Goal: Task Accomplishment & Management: Use online tool/utility

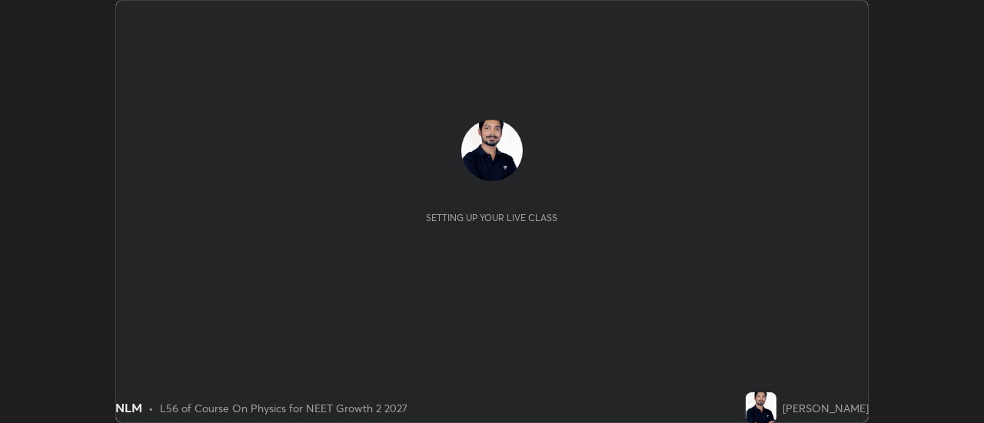
scroll to position [423, 983]
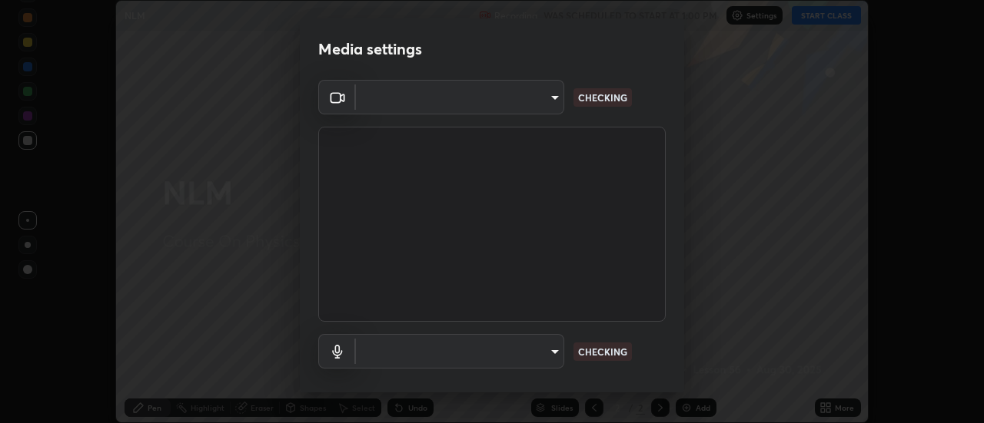
type input "c0318c2169e97be91d29acf291416a88c84fbbb6e6132cf31ff648c8cca26c2a"
type input "default"
click at [549, 95] on body "Erase all NLM Recording WAS SCHEDULED TO START AT 1:00 PM Settings START CLASS …" at bounding box center [492, 211] width 984 height 423
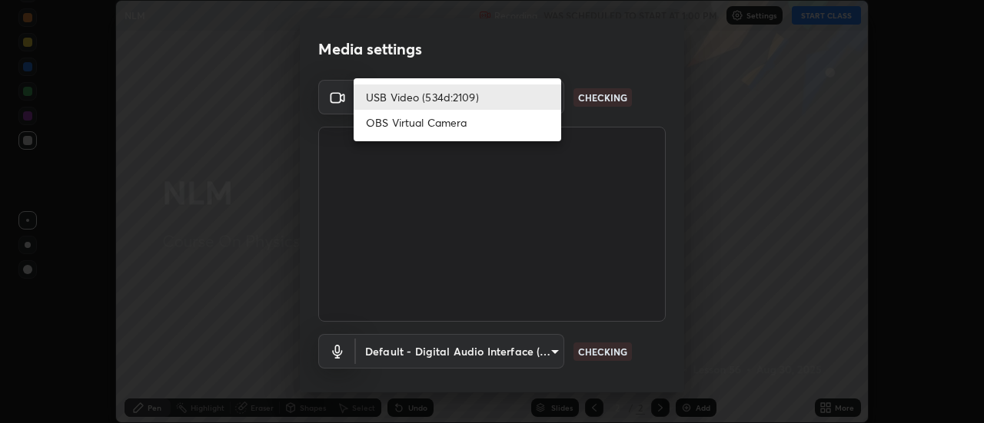
click at [501, 130] on li "OBS Virtual Camera" at bounding box center [456, 122] width 207 height 25
type input "515fa8dc750868be0a3e45a8a70092ebbb24a489711ff7313880db239e39e5e3"
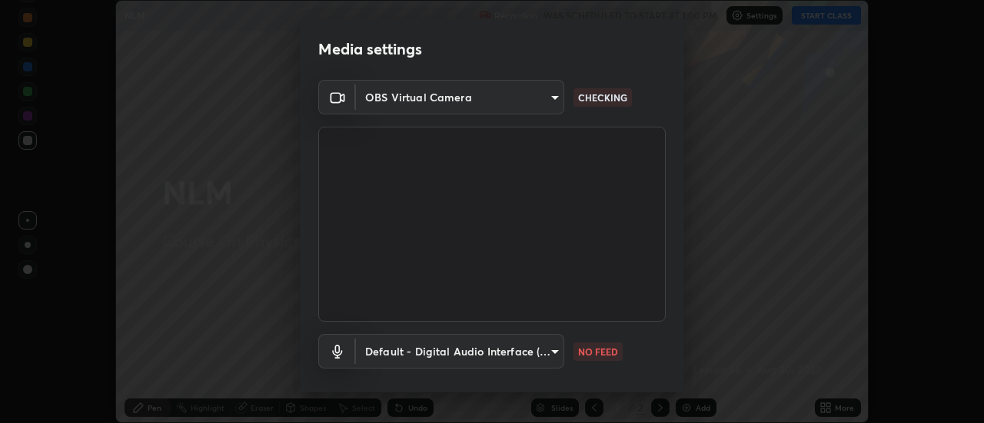
click at [550, 352] on body "Erase all NLM Recording WAS SCHEDULED TO START AT 1:00 PM Settings START CLASS …" at bounding box center [492, 211] width 984 height 423
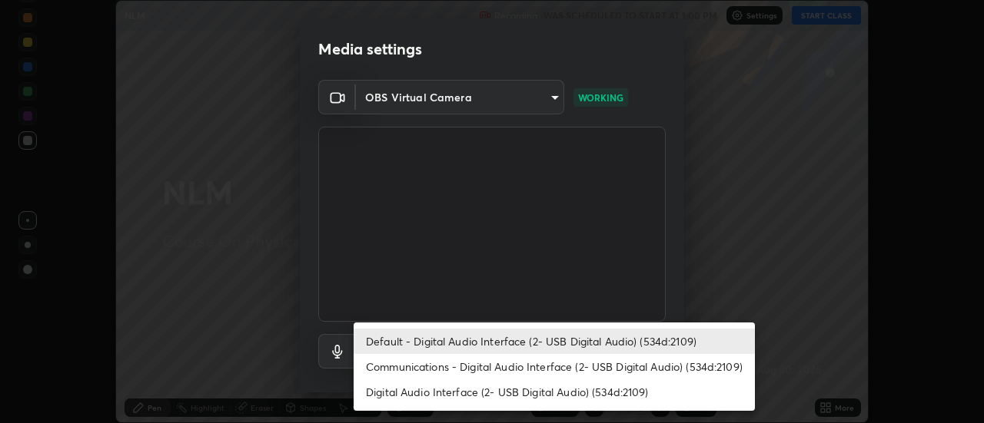
click at [508, 369] on li "Communications - Digital Audio Interface (2- USB Digital Audio) (534d:2109)" at bounding box center [553, 366] width 401 height 25
type input "communications"
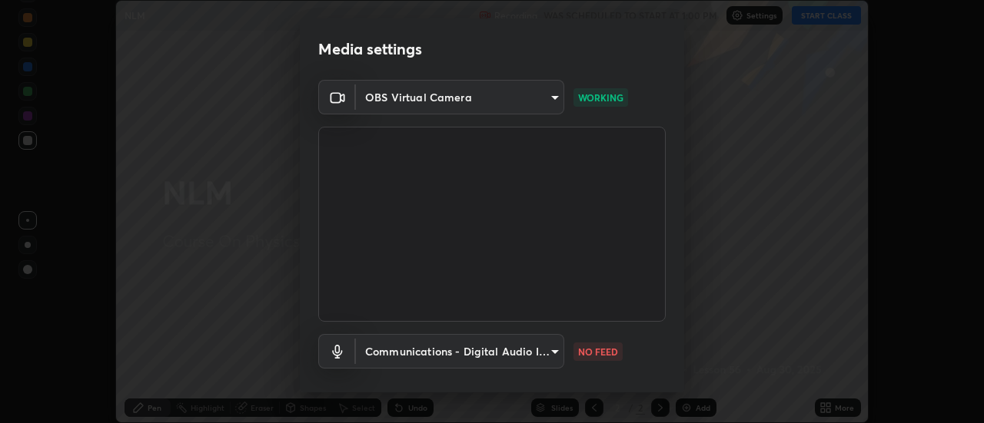
scroll to position [81, 0]
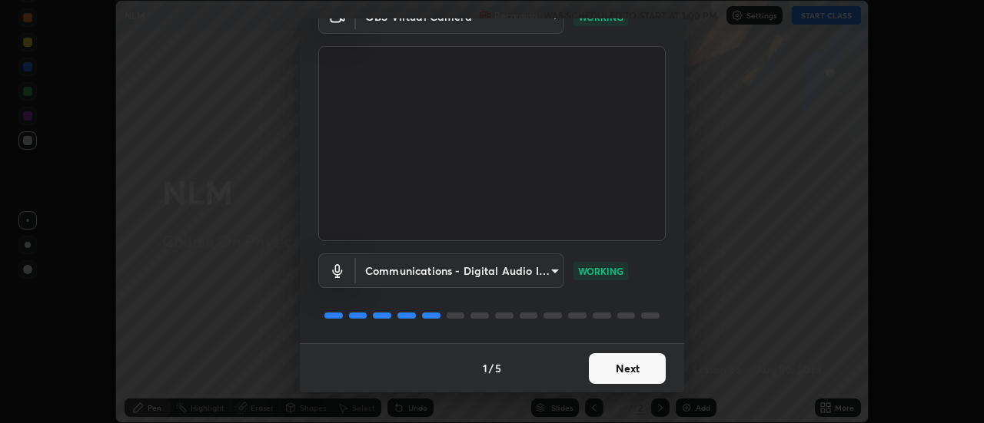
click at [611, 372] on button "Next" at bounding box center [627, 368] width 77 height 31
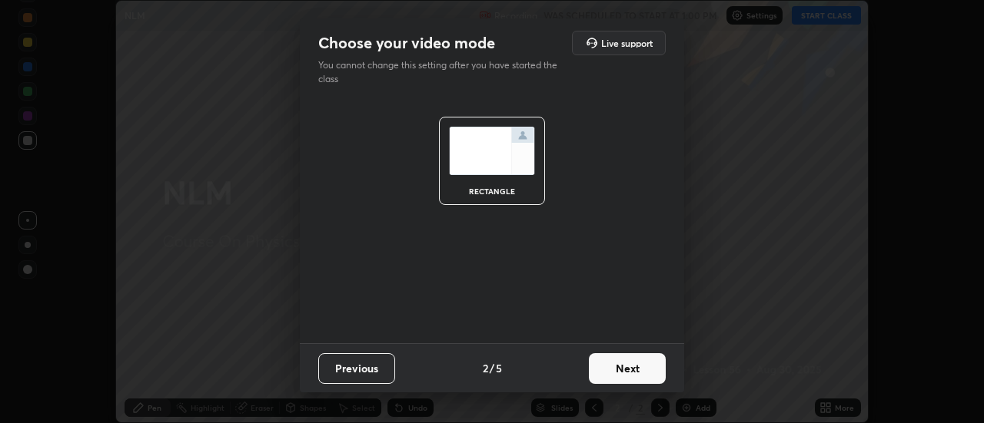
scroll to position [0, 0]
click at [616, 375] on button "Next" at bounding box center [627, 368] width 77 height 31
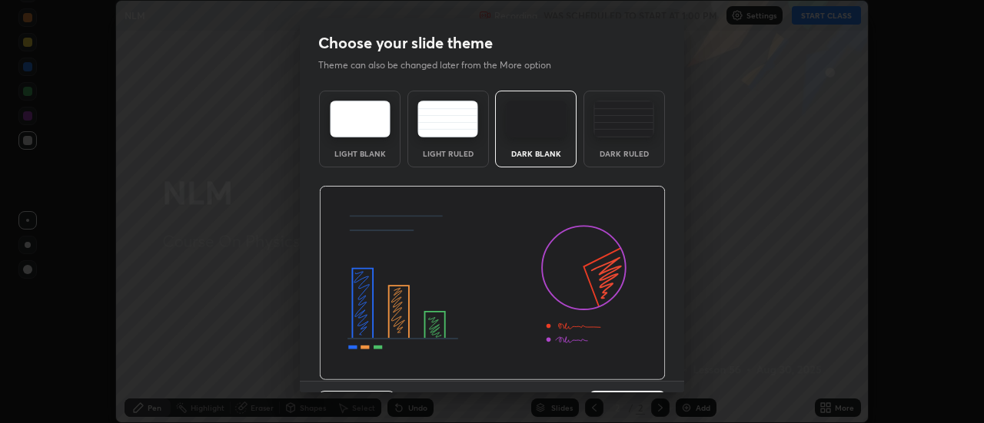
click at [628, 370] on img at bounding box center [492, 283] width 347 height 195
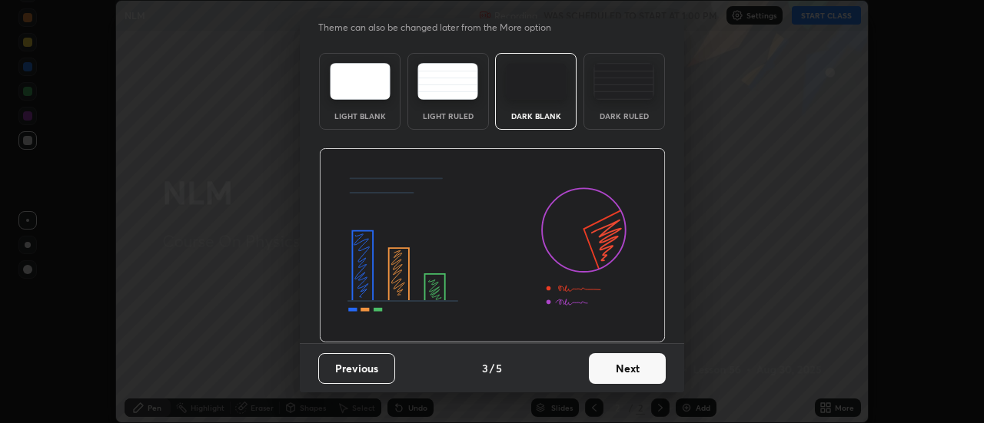
click at [622, 379] on button "Next" at bounding box center [627, 368] width 77 height 31
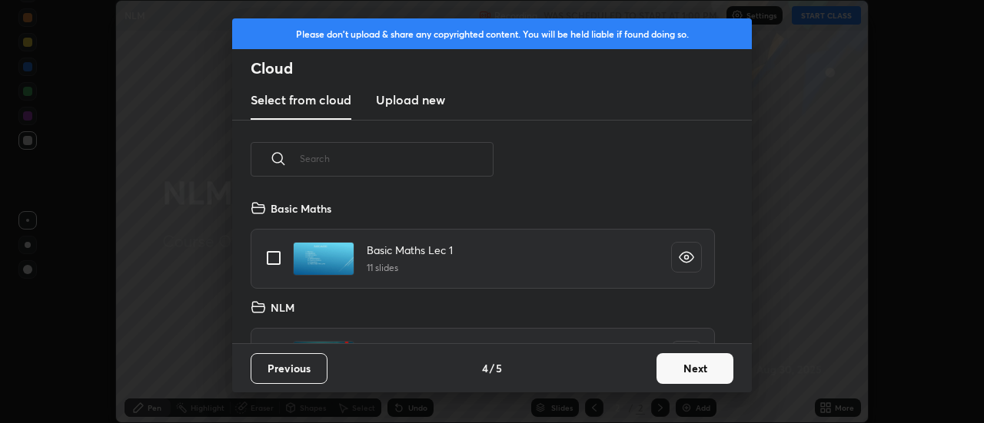
click at [685, 367] on button "Next" at bounding box center [694, 368] width 77 height 31
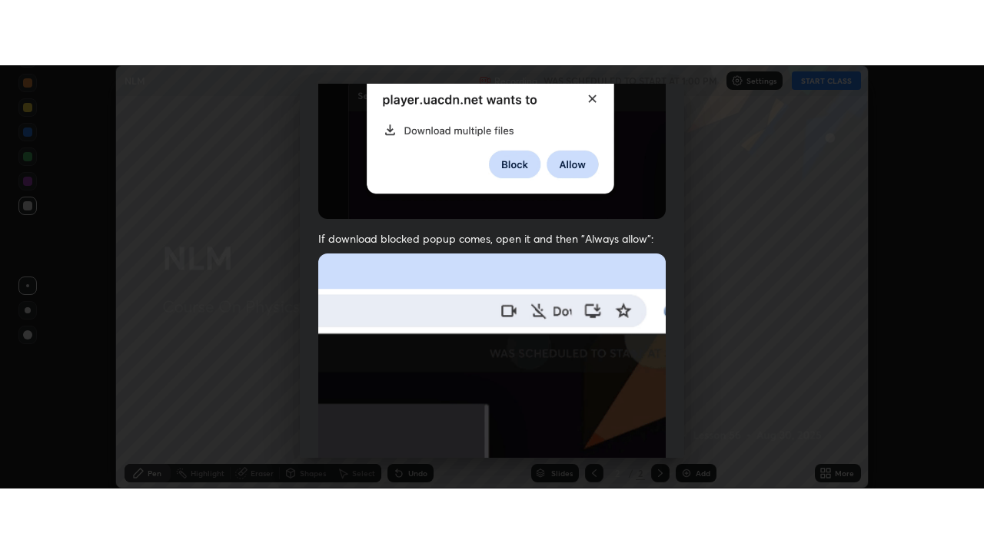
scroll to position [394, 0]
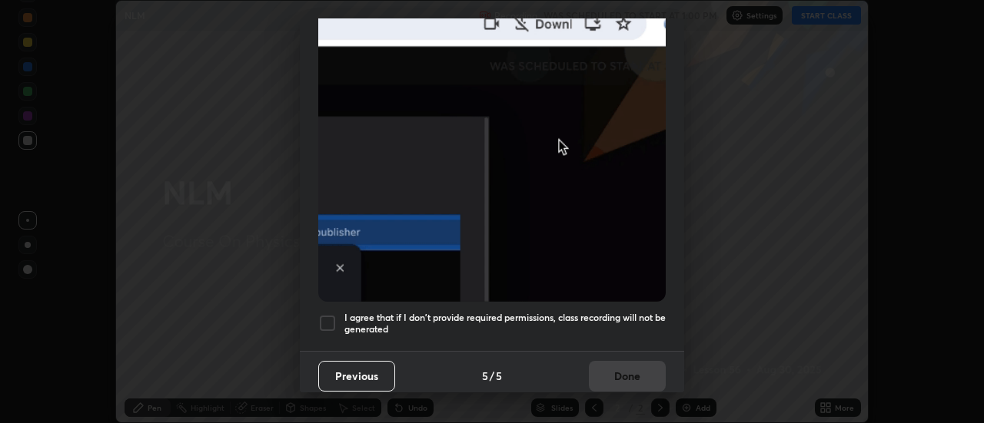
click at [536, 312] on h5 "I agree that if I don't provide required permissions, class recording will not …" at bounding box center [504, 324] width 321 height 24
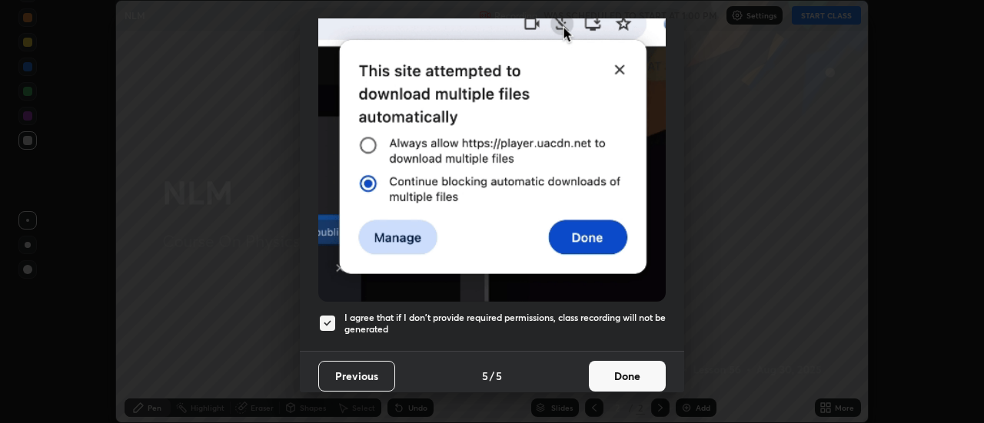
click at [592, 361] on button "Done" at bounding box center [627, 376] width 77 height 31
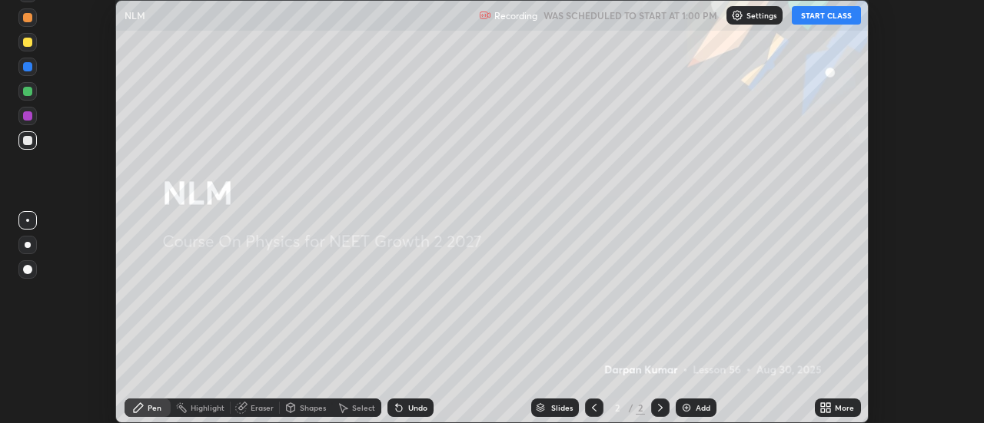
click at [841, 17] on button "START CLASS" at bounding box center [826, 15] width 69 height 18
click at [845, 416] on div "More" at bounding box center [838, 408] width 46 height 18
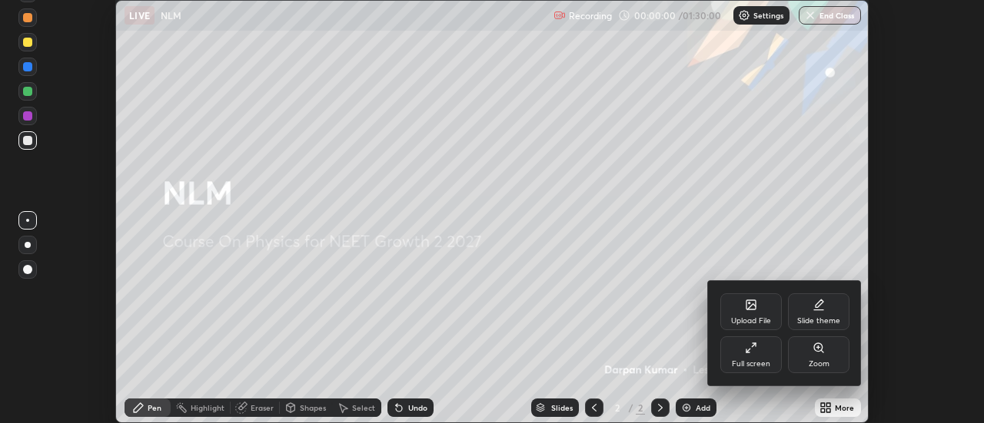
click at [757, 363] on div "Full screen" at bounding box center [751, 364] width 38 height 8
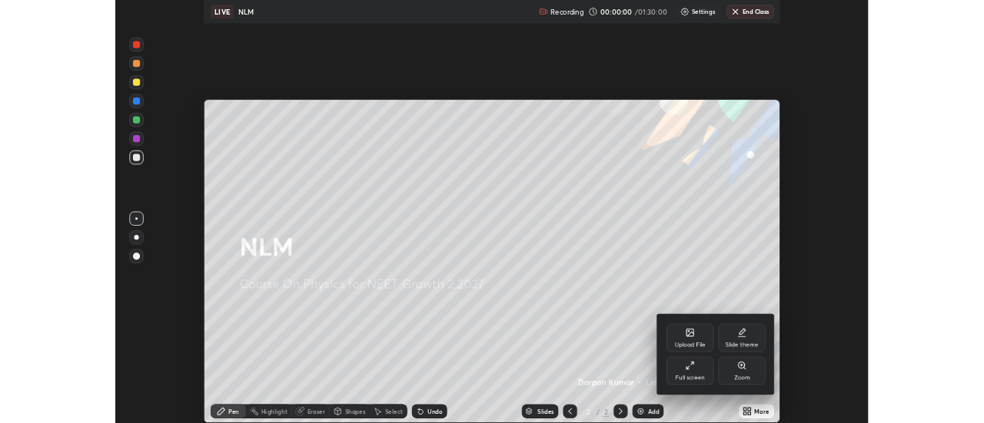
scroll to position [553, 984]
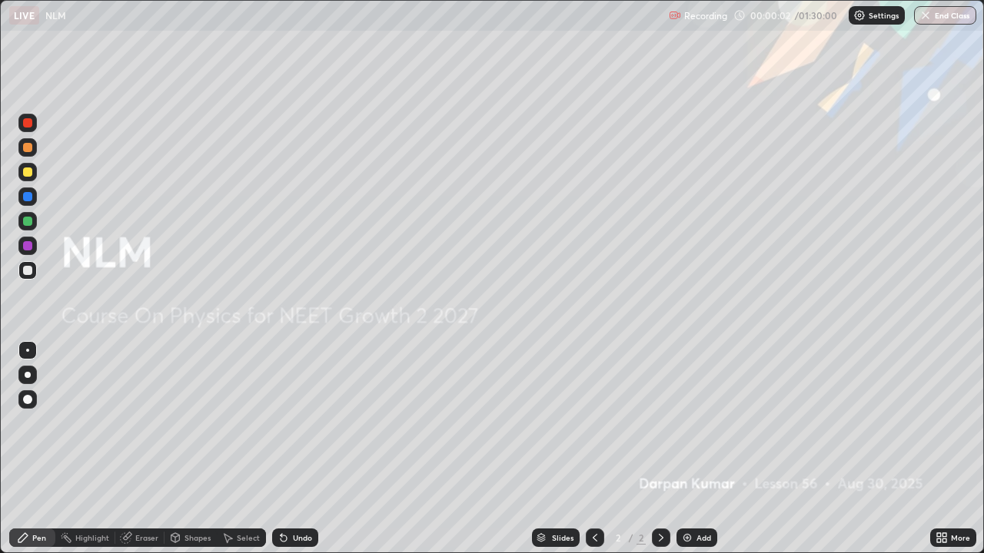
click at [683, 423] on img at bounding box center [687, 538] width 12 height 12
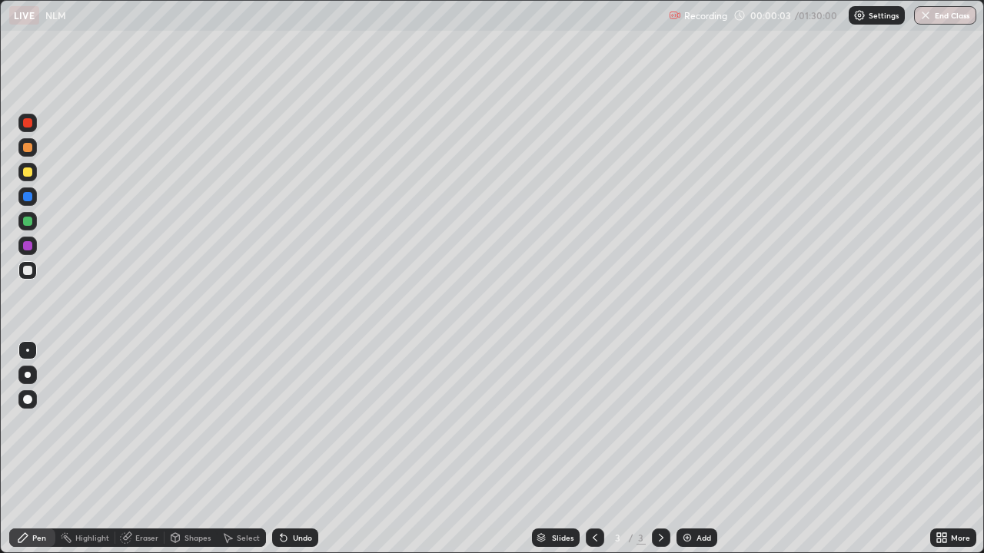
click at [28, 241] on div at bounding box center [27, 245] width 9 height 9
click at [28, 222] on div at bounding box center [27, 221] width 9 height 9
click at [30, 277] on div at bounding box center [27, 270] width 18 height 18
click at [30, 247] on div at bounding box center [27, 245] width 9 height 9
click at [304, 423] on div "Undo" at bounding box center [302, 538] width 19 height 8
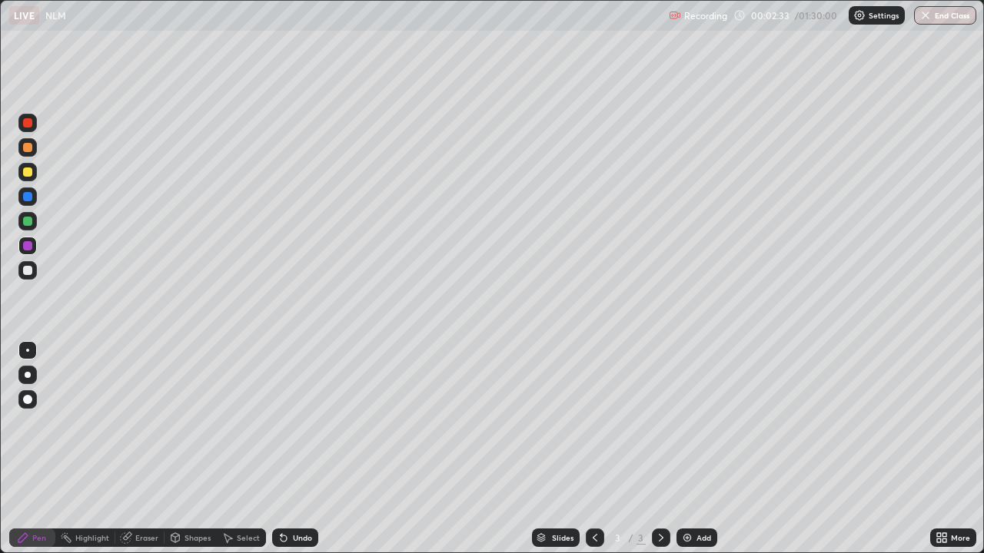
click at [307, 423] on div "Undo" at bounding box center [302, 538] width 19 height 8
click at [28, 222] on div at bounding box center [27, 221] width 9 height 9
click at [297, 423] on div "Undo" at bounding box center [302, 538] width 19 height 8
click at [32, 175] on div at bounding box center [27, 172] width 18 height 18
click at [35, 272] on div at bounding box center [27, 270] width 18 height 18
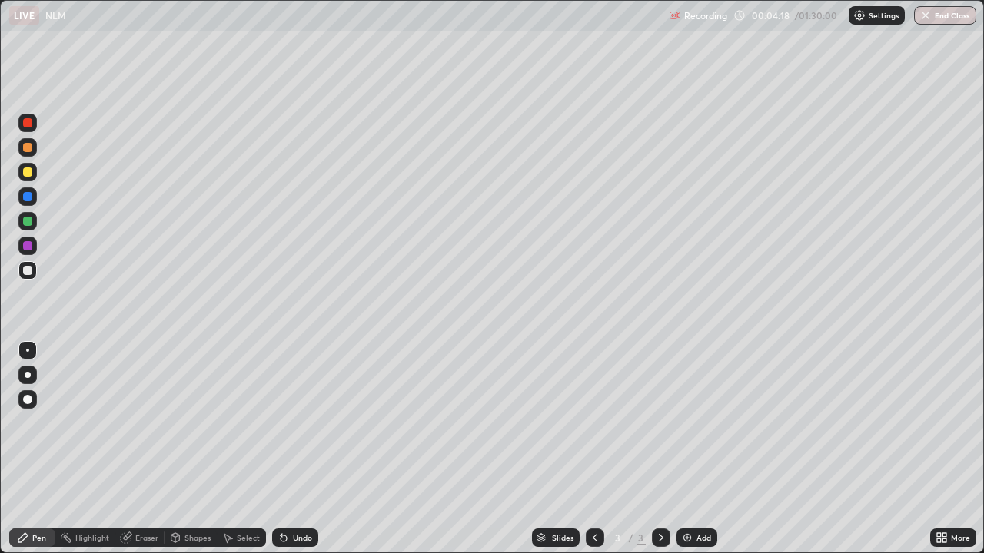
click at [303, 423] on div "Undo" at bounding box center [302, 538] width 19 height 8
click at [304, 423] on div "Undo" at bounding box center [302, 538] width 19 height 8
click at [301, 423] on div "Undo" at bounding box center [302, 538] width 19 height 8
click at [300, 423] on div "Undo" at bounding box center [302, 538] width 19 height 8
click at [296, 423] on div "Undo" at bounding box center [295, 538] width 46 height 18
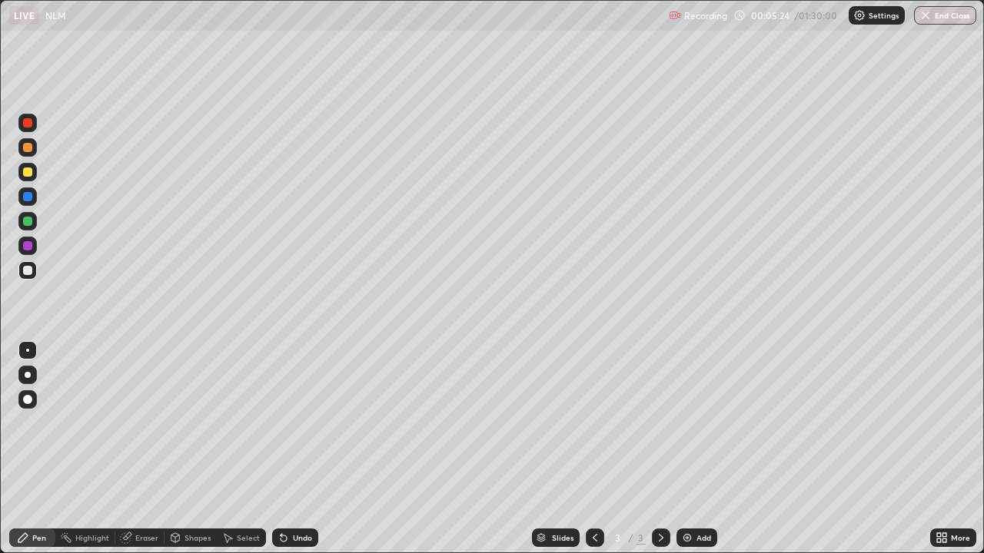
click at [251, 423] on div "Select" at bounding box center [248, 538] width 23 height 8
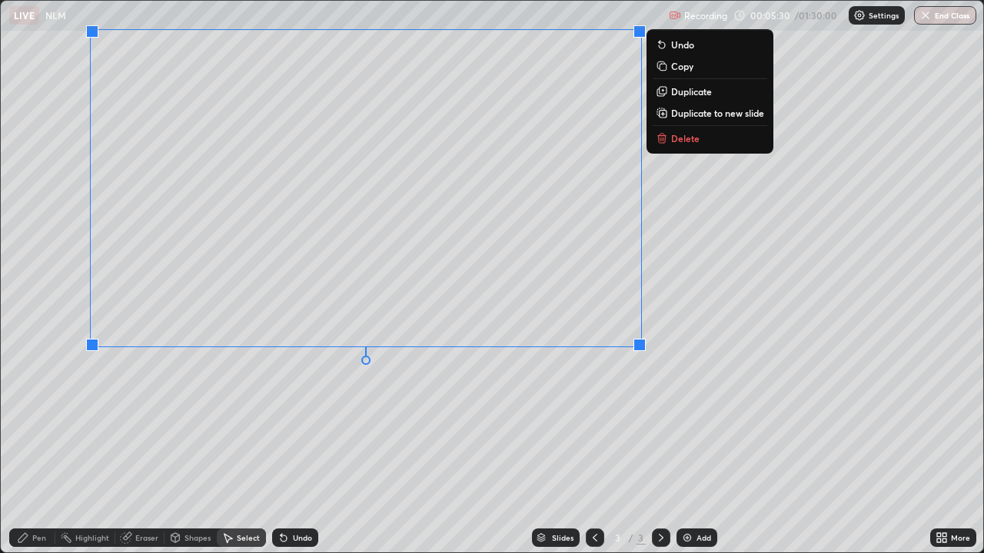
click at [627, 398] on div "0 ° Undo Copy Duplicate Duplicate to new slide Delete" at bounding box center [492, 277] width 982 height 552
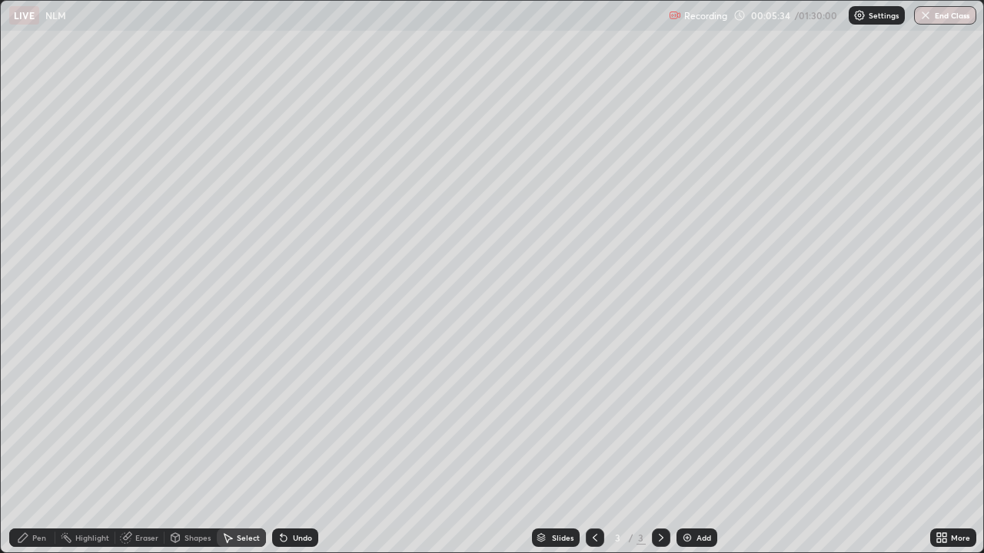
click at [49, 423] on div "Pen" at bounding box center [32, 538] width 46 height 18
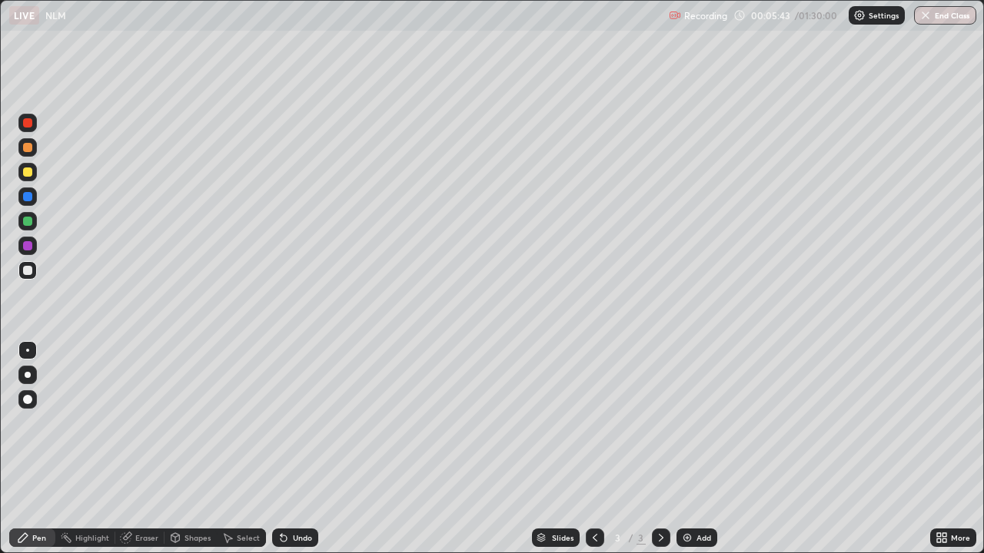
click at [34, 219] on div at bounding box center [27, 221] width 18 height 18
click at [301, 423] on div "Undo" at bounding box center [302, 538] width 19 height 8
click at [175, 423] on icon at bounding box center [175, 539] width 0 height 5
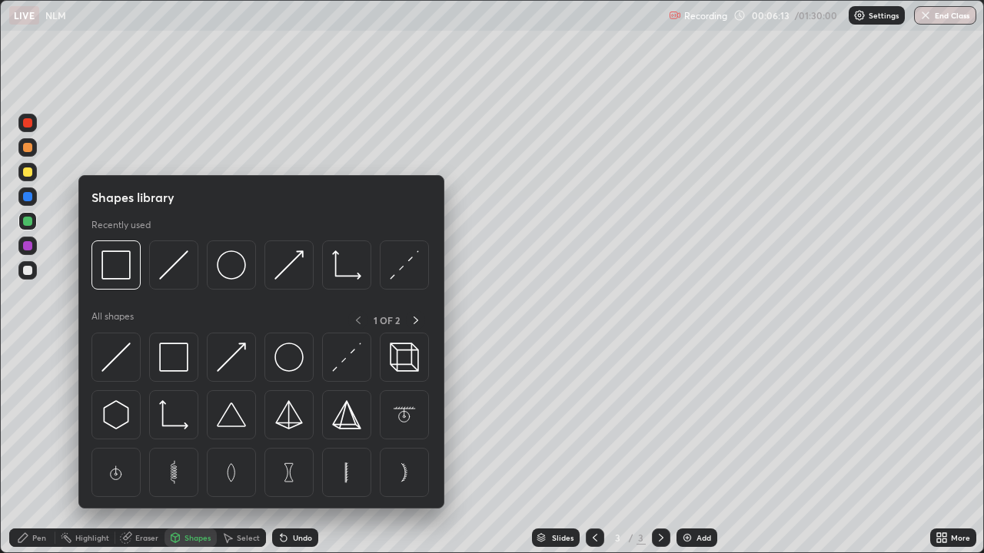
click at [143, 423] on div "Eraser" at bounding box center [146, 538] width 23 height 8
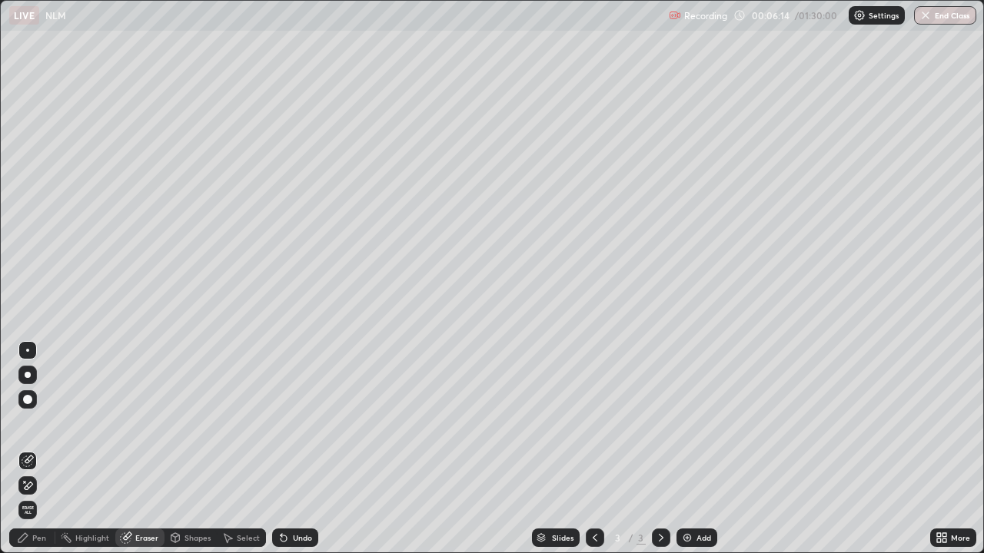
click at [45, 423] on div "Pen" at bounding box center [39, 538] width 14 height 8
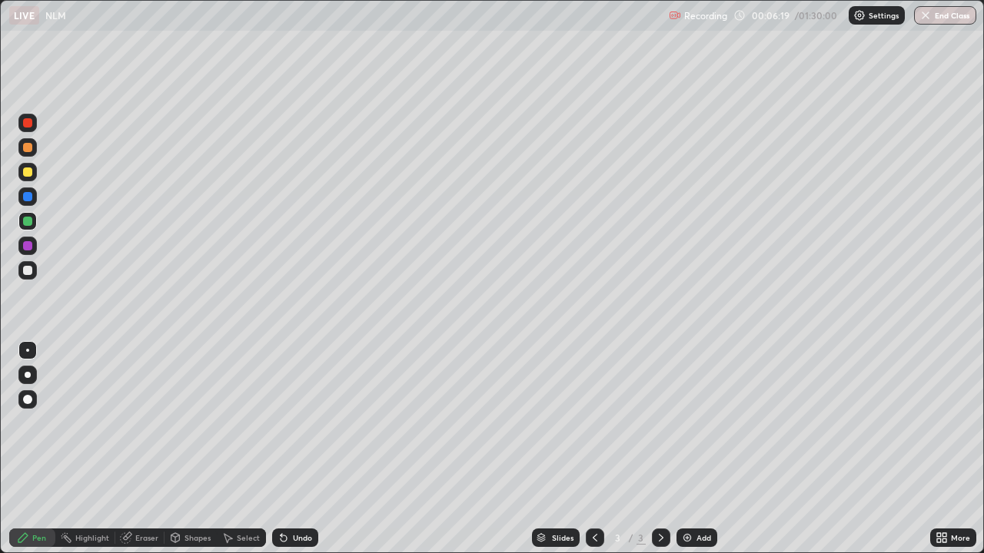
click at [305, 423] on div "Undo" at bounding box center [302, 538] width 19 height 8
click at [308, 423] on div "Undo" at bounding box center [302, 538] width 19 height 8
click at [307, 423] on div "Undo" at bounding box center [295, 538] width 46 height 18
click at [33, 271] on div at bounding box center [27, 270] width 18 height 18
click at [35, 245] on div at bounding box center [27, 246] width 18 height 18
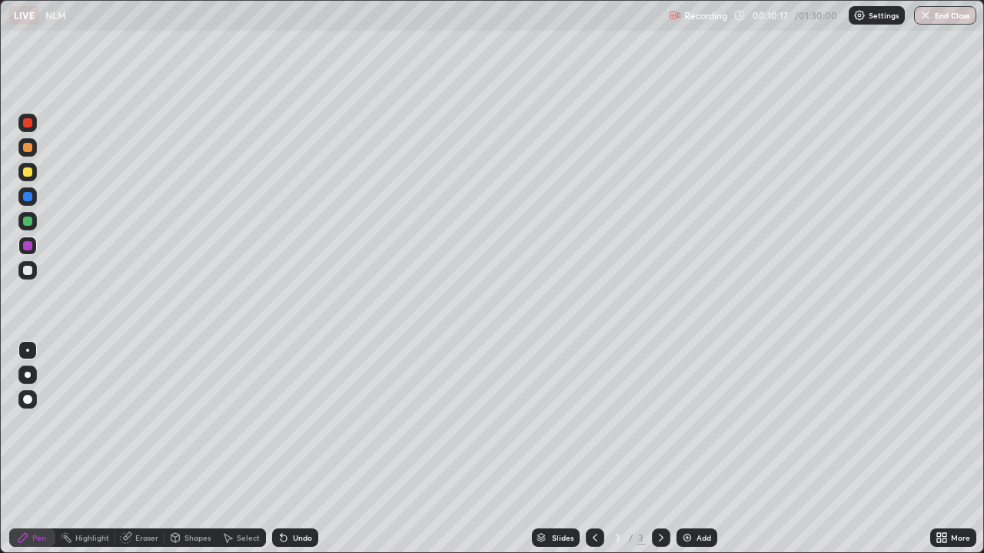
click at [28, 178] on div at bounding box center [27, 172] width 18 height 18
click at [301, 423] on div "Undo" at bounding box center [302, 538] width 19 height 8
click at [698, 423] on div "Add" at bounding box center [703, 538] width 15 height 8
click at [297, 423] on div "Undo" at bounding box center [295, 538] width 46 height 18
click at [154, 423] on div "Eraser" at bounding box center [139, 538] width 49 height 18
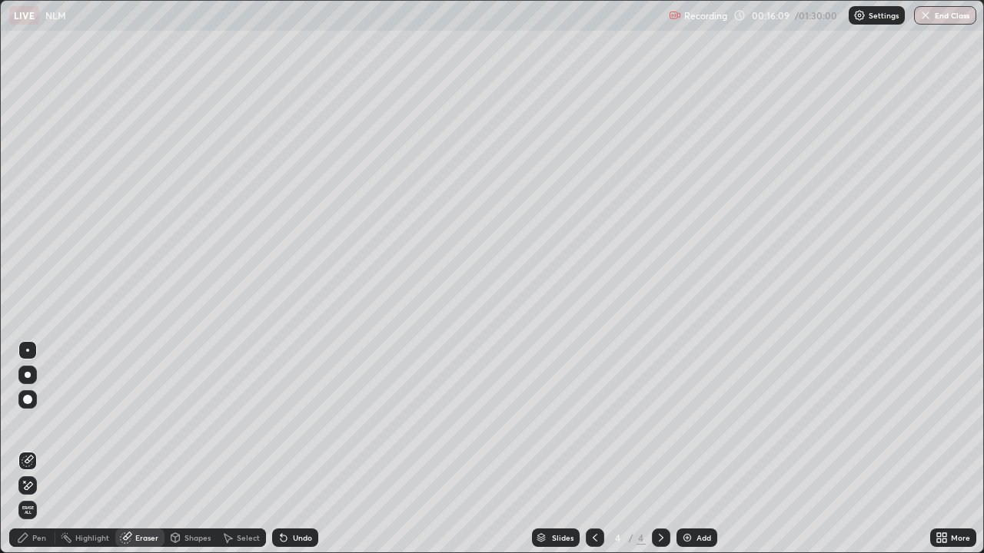
click at [44, 423] on div "Pen" at bounding box center [39, 538] width 14 height 8
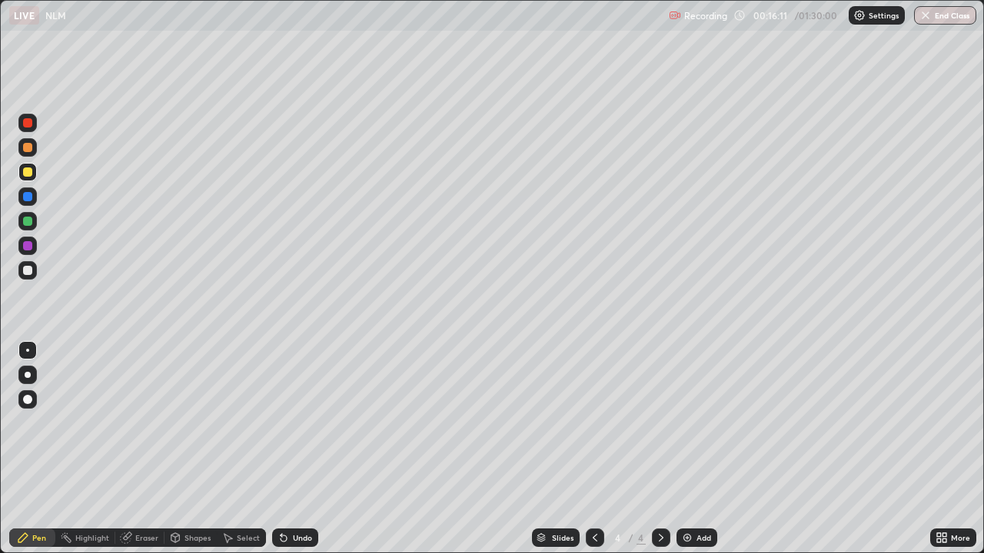
click at [309, 423] on div "Undo" at bounding box center [302, 538] width 19 height 8
click at [237, 423] on div "Select" at bounding box center [248, 538] width 23 height 8
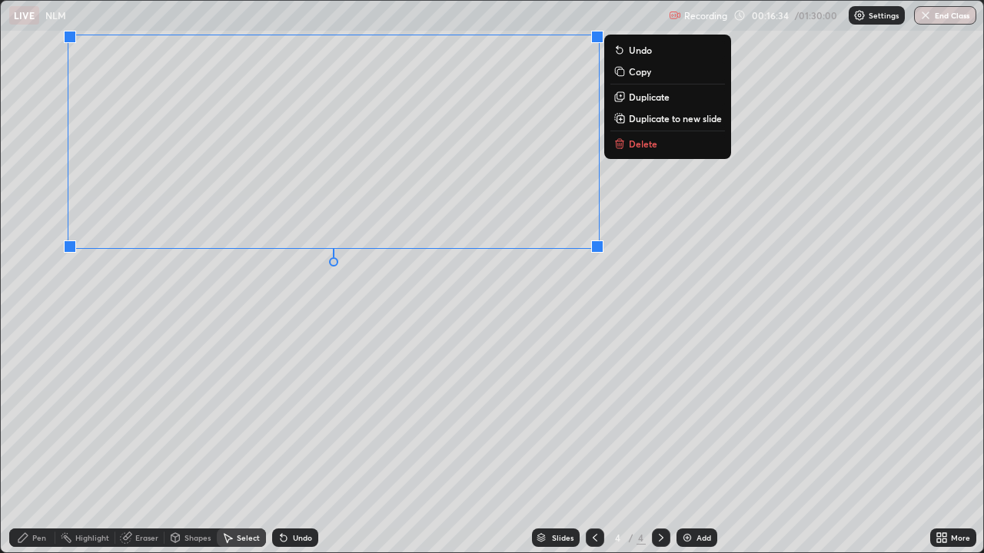
click at [51, 423] on div "Pen" at bounding box center [32, 538] width 46 height 18
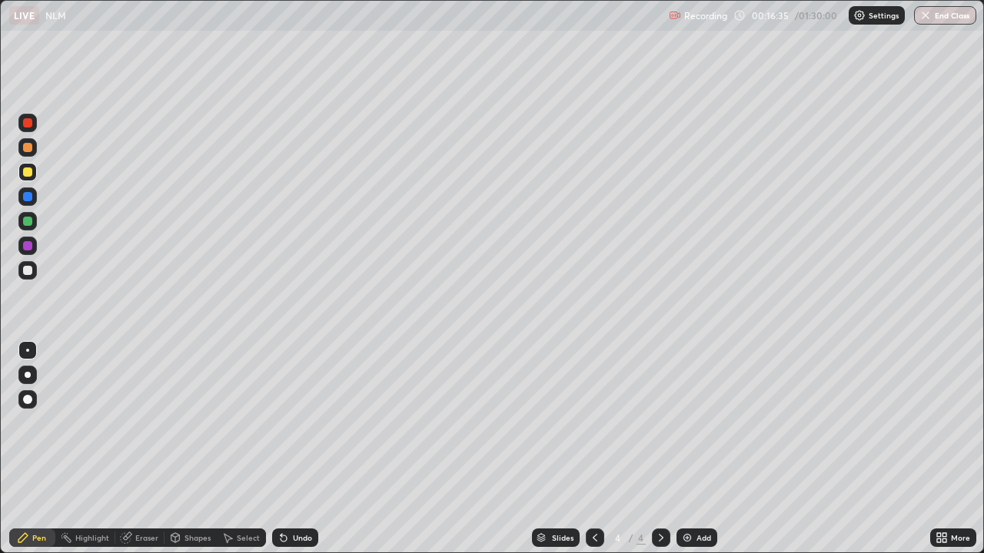
click at [31, 268] on div at bounding box center [27, 270] width 9 height 9
click at [32, 247] on div at bounding box center [27, 245] width 9 height 9
click at [244, 423] on div "Select" at bounding box center [241, 538] width 49 height 18
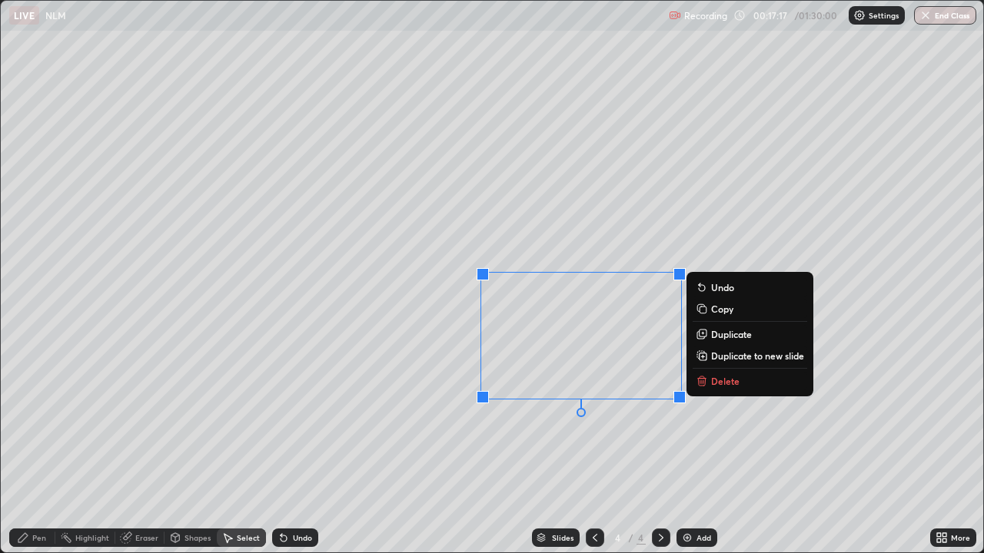
click at [40, 423] on div "Pen" at bounding box center [39, 538] width 14 height 8
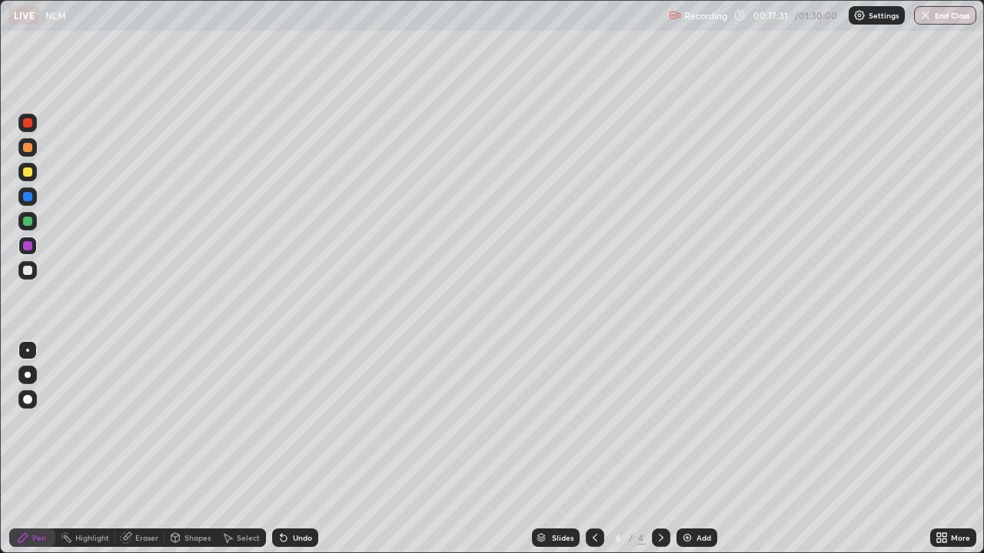
click at [944, 423] on icon at bounding box center [944, 541] width 4 height 4
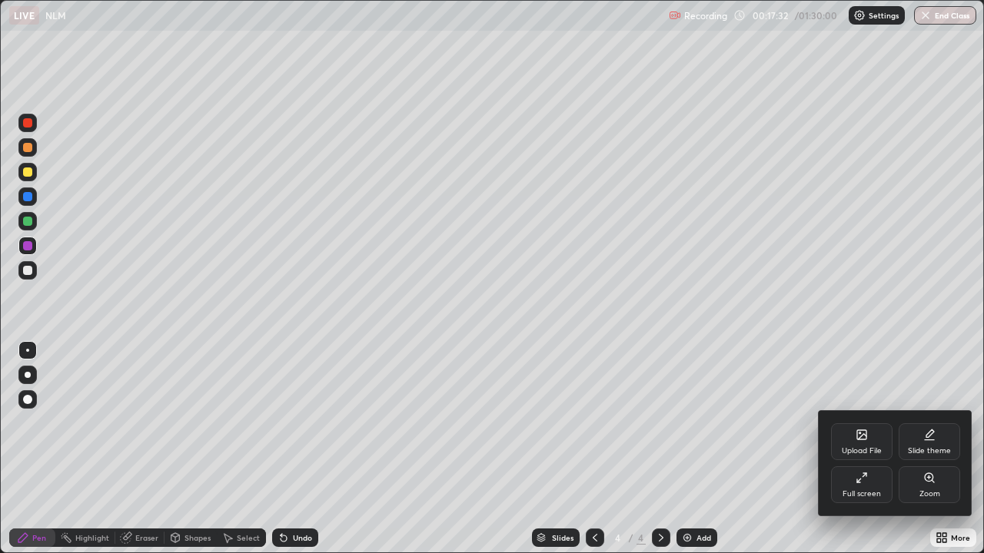
click at [869, 423] on div "Full screen" at bounding box center [861, 494] width 38 height 8
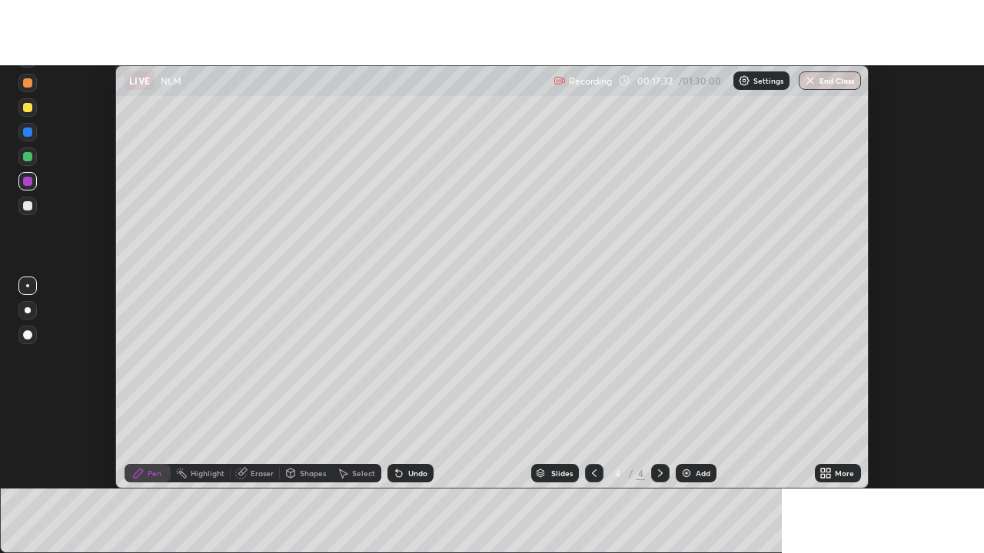
scroll to position [76423, 75862]
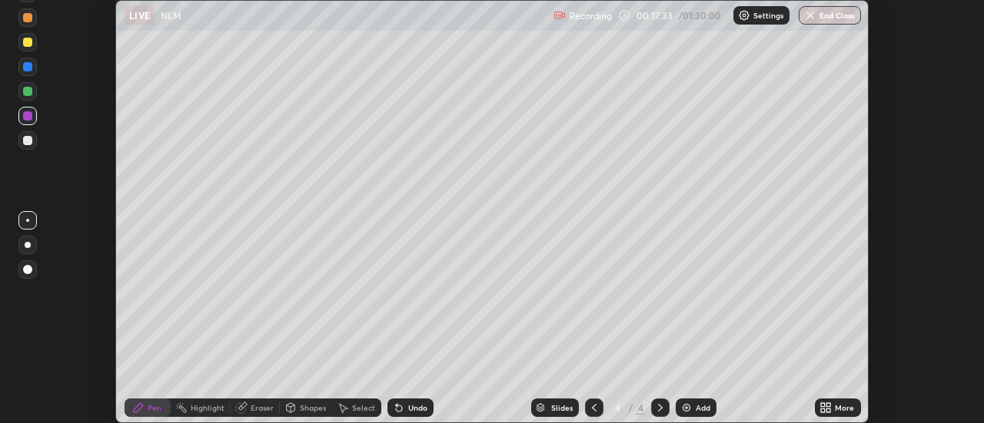
click at [852, 412] on div "More" at bounding box center [844, 408] width 19 height 8
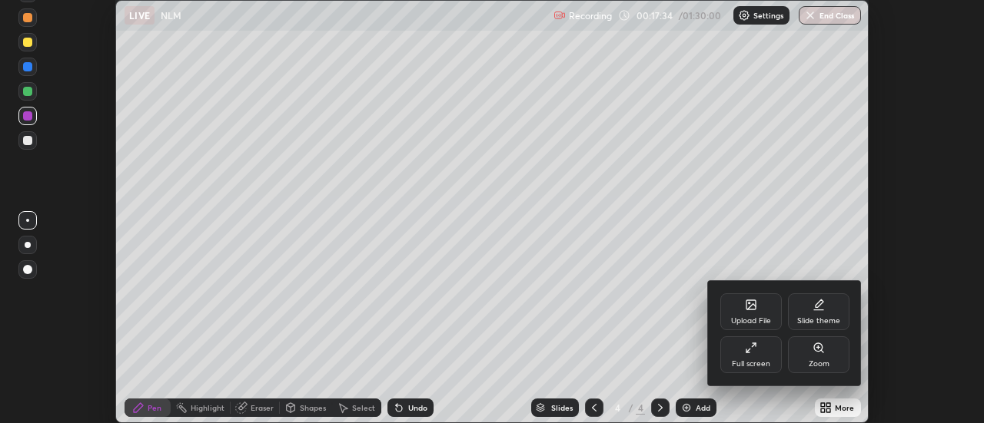
click at [768, 355] on div "Full screen" at bounding box center [750, 355] width 61 height 37
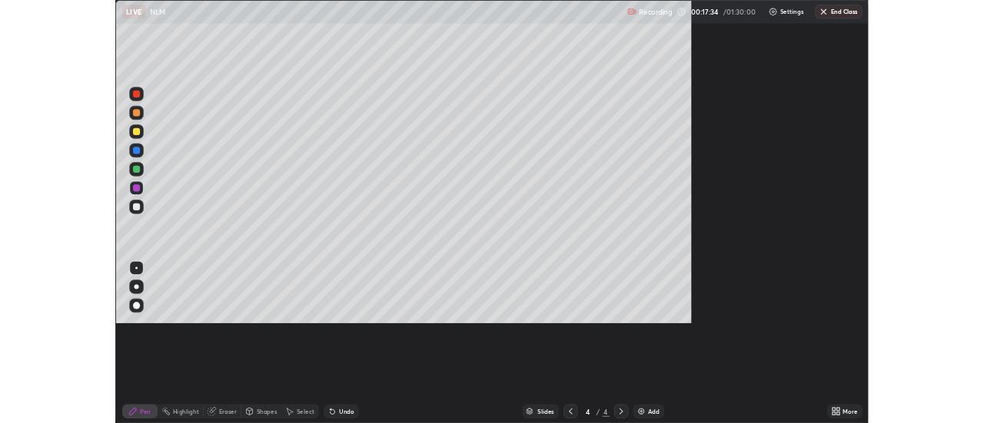
scroll to position [553, 984]
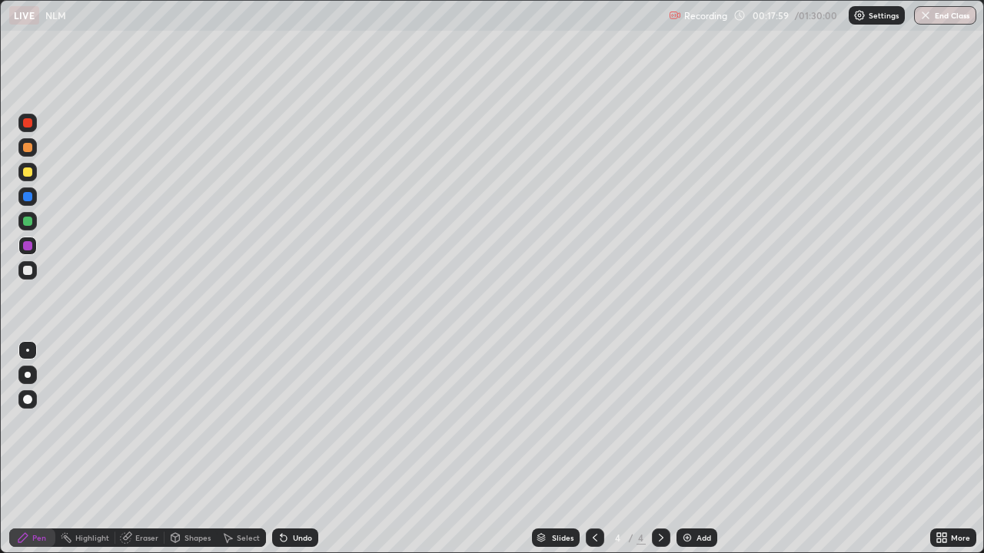
click at [690, 423] on img at bounding box center [687, 538] width 12 height 12
click at [304, 423] on div "Undo" at bounding box center [302, 538] width 19 height 8
click at [29, 225] on div at bounding box center [27, 221] width 9 height 9
click at [33, 178] on div at bounding box center [27, 172] width 18 height 18
click at [312, 423] on div "Undo" at bounding box center [295, 538] width 46 height 18
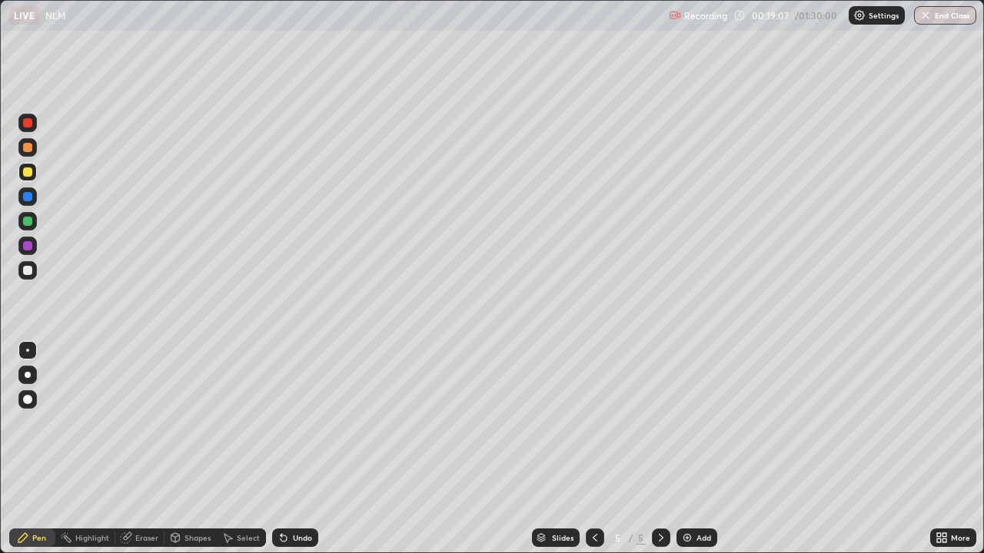
click at [659, 423] on icon at bounding box center [661, 538] width 12 height 12
click at [593, 423] on icon at bounding box center [595, 538] width 12 height 12
click at [29, 224] on div at bounding box center [27, 221] width 9 height 9
click at [665, 423] on icon at bounding box center [661, 538] width 12 height 12
click at [696, 423] on div "Add" at bounding box center [703, 538] width 15 height 8
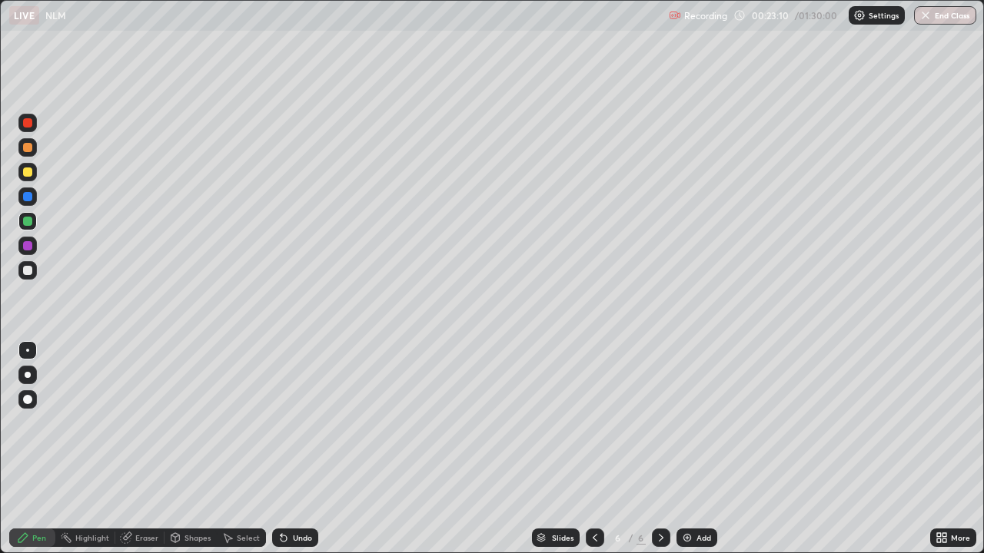
click at [30, 271] on div at bounding box center [27, 270] width 9 height 9
click at [28, 151] on div at bounding box center [27, 147] width 9 height 9
click at [143, 423] on div "Eraser" at bounding box center [146, 538] width 23 height 8
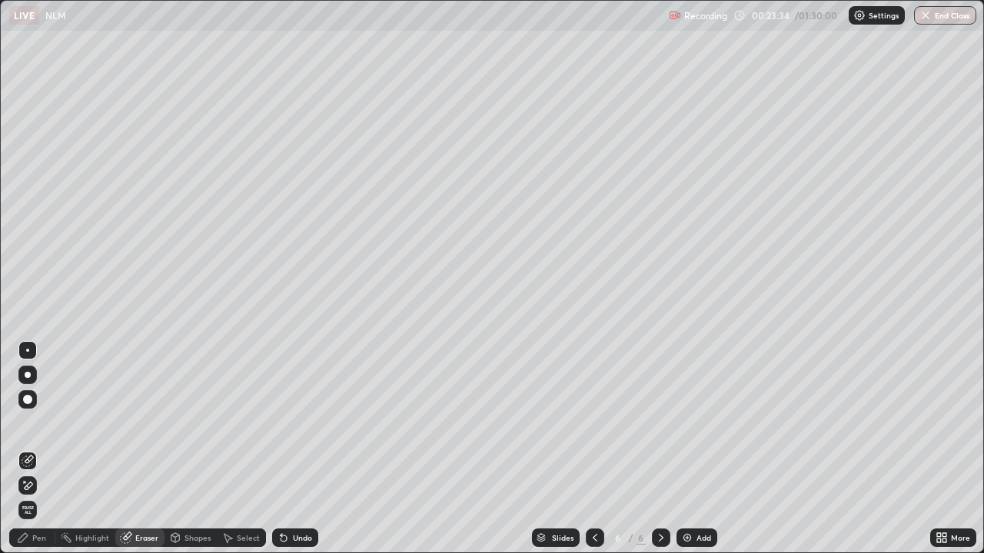
click at [41, 423] on div "Pen" at bounding box center [39, 538] width 14 height 8
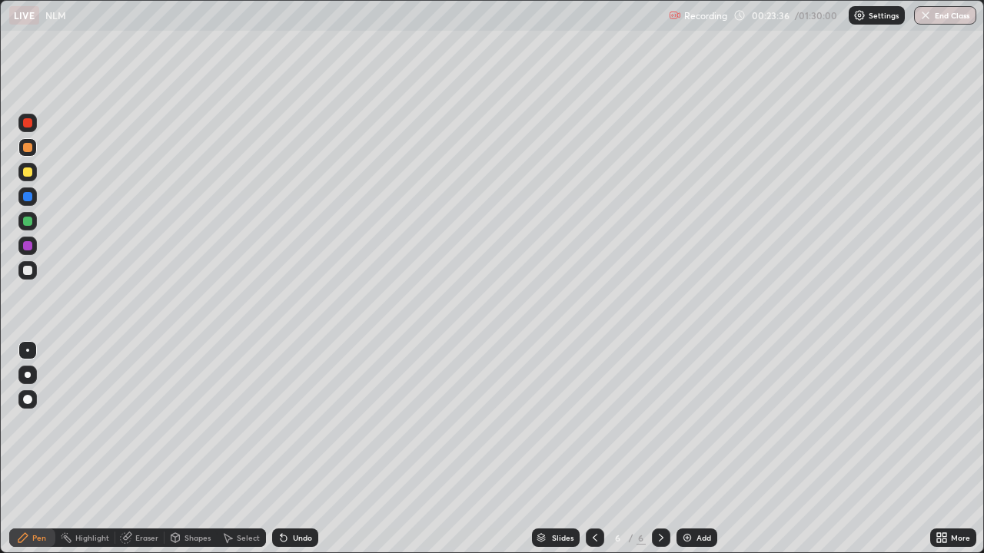
click at [293, 423] on div "Undo" at bounding box center [302, 538] width 19 height 8
click at [31, 221] on div at bounding box center [27, 221] width 9 height 9
click at [26, 243] on div at bounding box center [27, 245] width 9 height 9
click at [24, 224] on div at bounding box center [27, 221] width 9 height 9
click at [144, 423] on div "Eraser" at bounding box center [146, 538] width 23 height 8
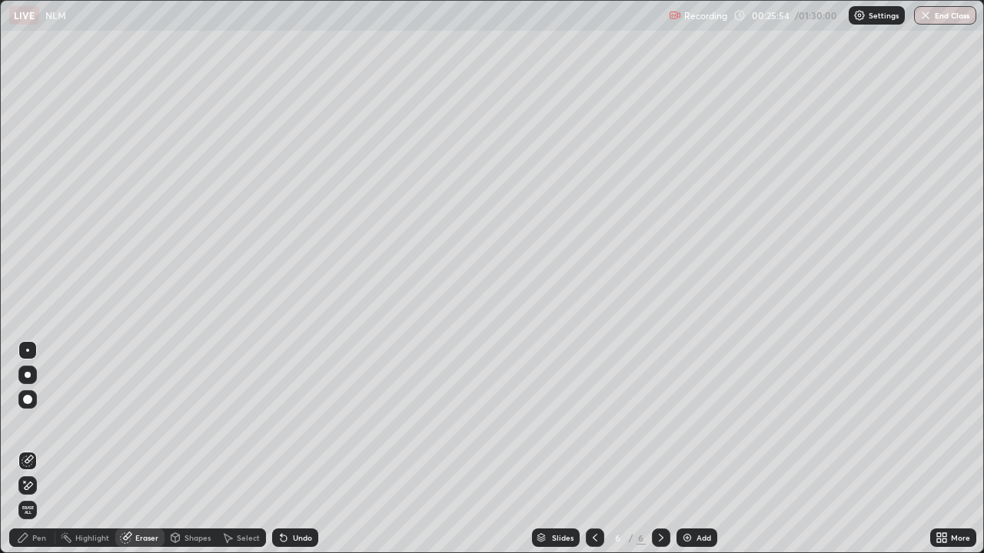
click at [37, 423] on div "Pen" at bounding box center [39, 538] width 14 height 8
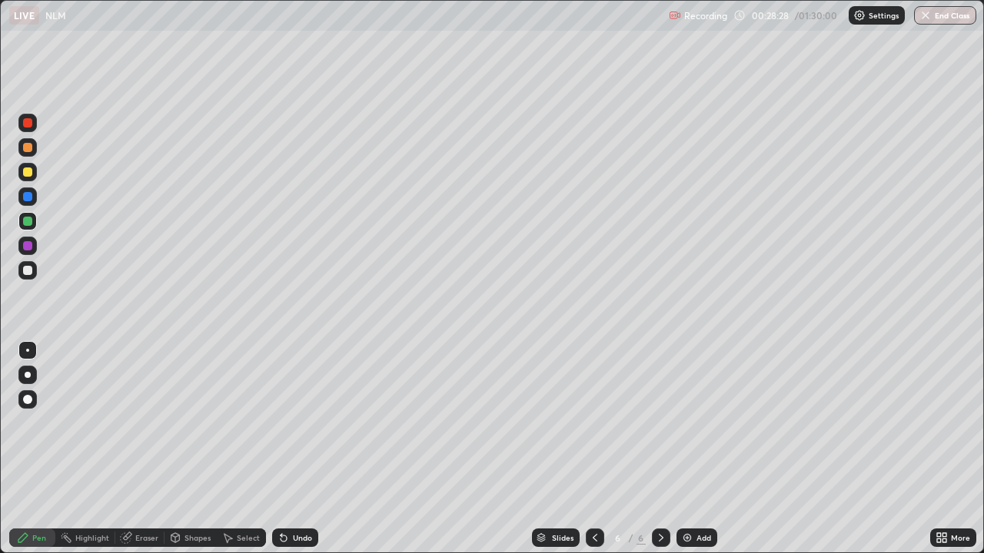
click at [28, 270] on div at bounding box center [27, 270] width 9 height 9
click at [698, 423] on div "Add" at bounding box center [703, 538] width 15 height 8
click at [29, 221] on div at bounding box center [27, 221] width 9 height 9
click at [305, 423] on div "Undo" at bounding box center [302, 538] width 19 height 8
click at [30, 270] on div at bounding box center [27, 270] width 9 height 9
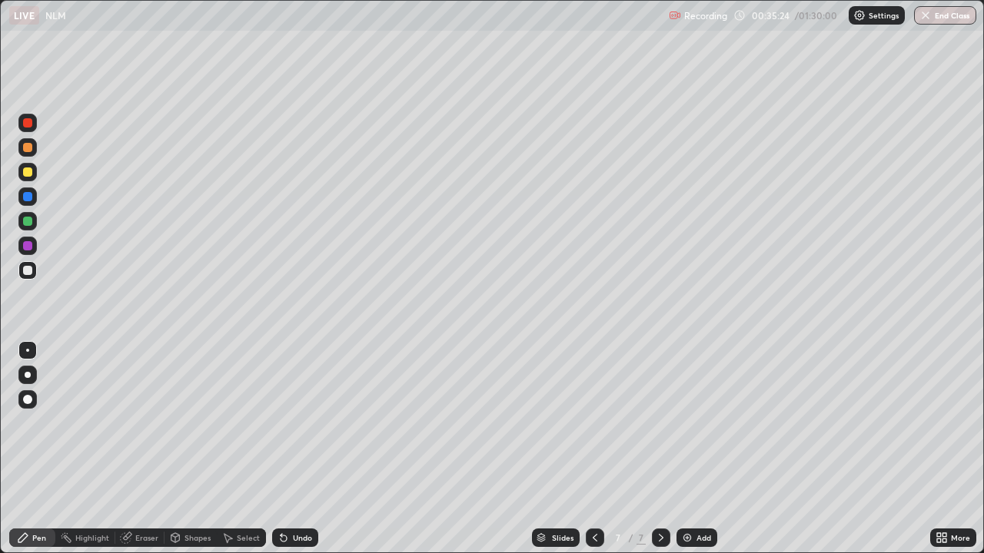
click at [32, 246] on div at bounding box center [27, 245] width 9 height 9
click at [35, 241] on div at bounding box center [27, 246] width 18 height 18
click at [305, 423] on div "Undo" at bounding box center [302, 538] width 19 height 8
click at [28, 148] on div at bounding box center [27, 147] width 9 height 9
click at [593, 423] on icon at bounding box center [595, 538] width 12 height 12
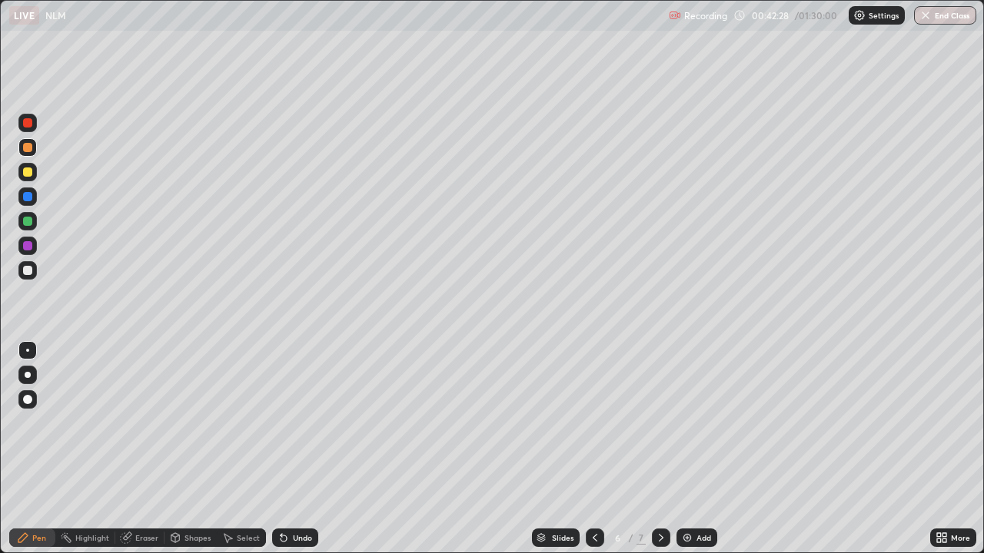
click at [593, 423] on icon at bounding box center [595, 538] width 12 height 12
click at [595, 423] on icon at bounding box center [595, 538] width 12 height 12
click at [593, 423] on icon at bounding box center [595, 538] width 12 height 12
click at [699, 423] on div "Add" at bounding box center [703, 538] width 15 height 8
click at [660, 423] on div at bounding box center [661, 538] width 18 height 18
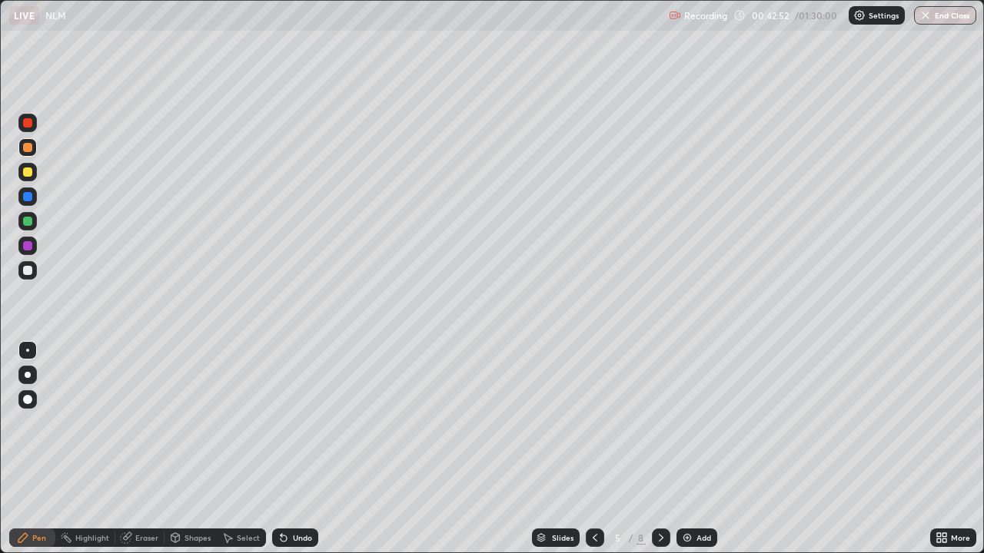
click at [657, 423] on icon at bounding box center [661, 538] width 12 height 12
click at [659, 423] on icon at bounding box center [661, 538] width 5 height 8
click at [659, 423] on icon at bounding box center [661, 538] width 12 height 12
click at [678, 423] on div "Add" at bounding box center [696, 538] width 41 height 18
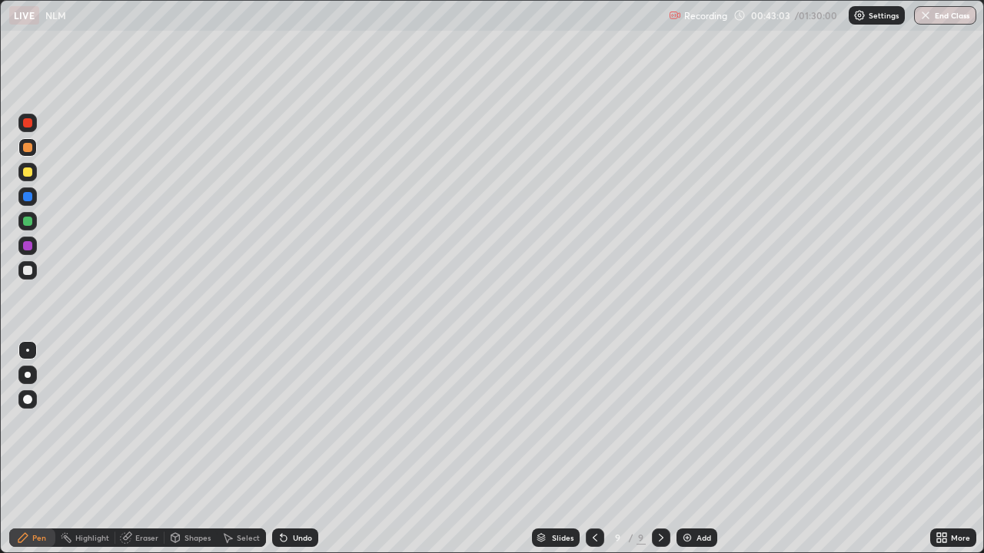
click at [290, 423] on div "Undo" at bounding box center [295, 538] width 46 height 18
click at [31, 122] on div at bounding box center [27, 122] width 9 height 9
click at [35, 178] on div at bounding box center [27, 172] width 18 height 18
click at [34, 243] on div at bounding box center [27, 246] width 18 height 18
click at [148, 423] on div "Eraser" at bounding box center [146, 538] width 23 height 8
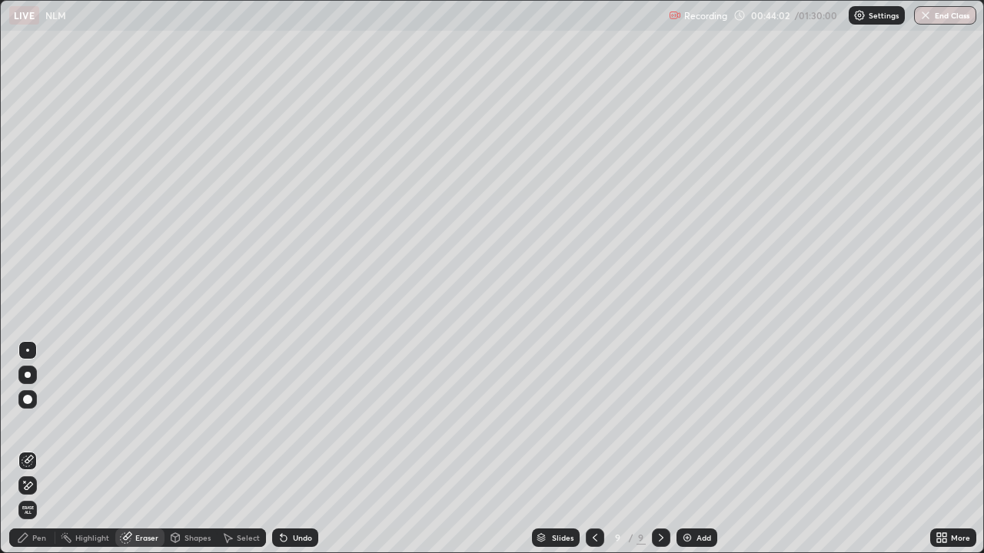
click at [49, 423] on div "Pen" at bounding box center [32, 538] width 46 height 18
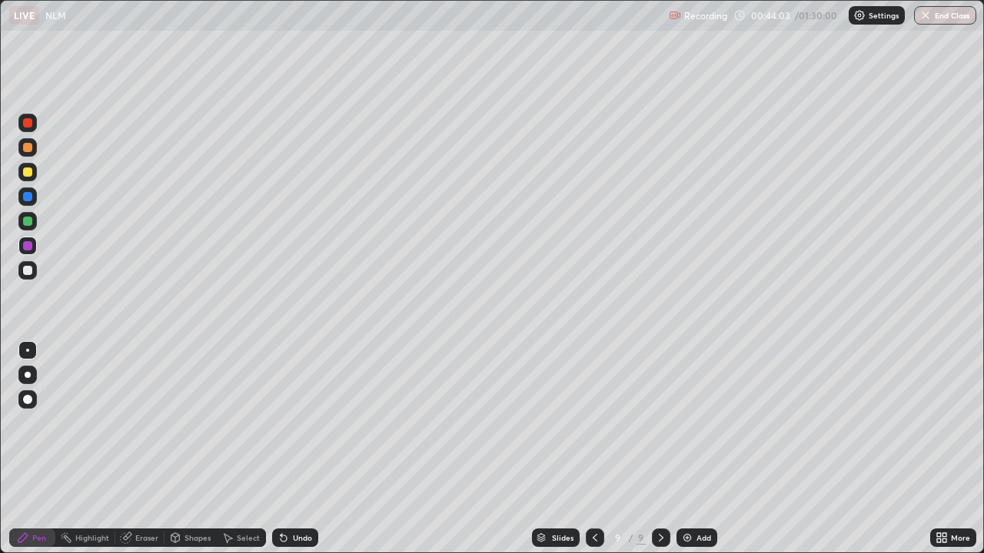
click at [28, 172] on div at bounding box center [27, 172] width 9 height 9
click at [297, 423] on div "Undo" at bounding box center [295, 538] width 46 height 18
click at [301, 423] on div "Undo" at bounding box center [295, 538] width 46 height 18
click at [254, 423] on div "Select" at bounding box center [248, 538] width 23 height 8
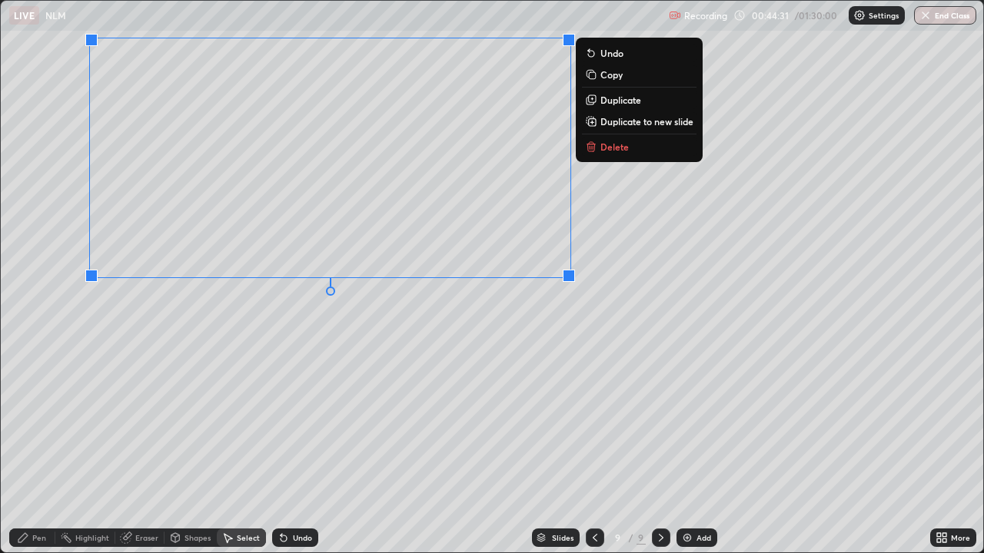
click at [526, 345] on div "0 ° Undo Copy Duplicate Duplicate to new slide Delete" at bounding box center [492, 277] width 982 height 552
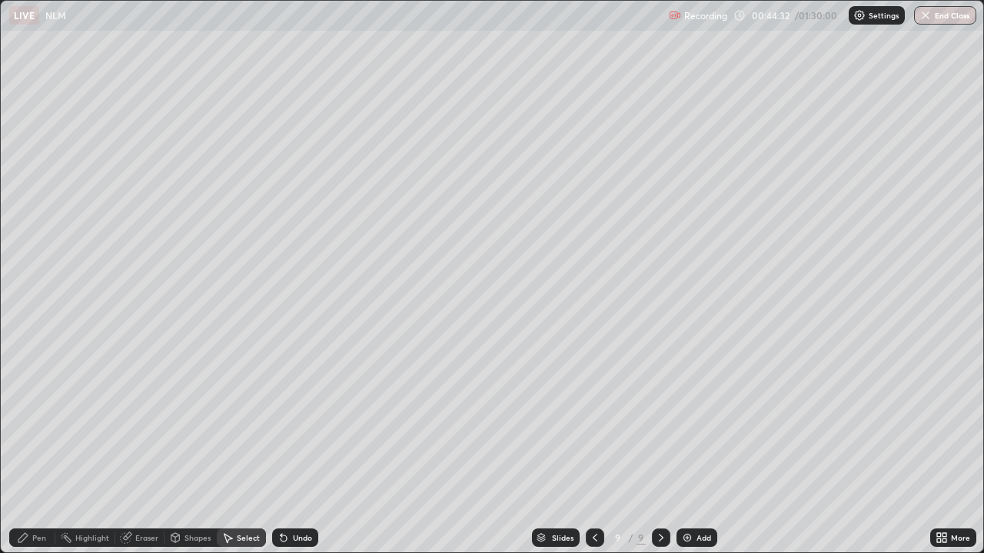
click at [39, 423] on div "Pen" at bounding box center [39, 538] width 14 height 8
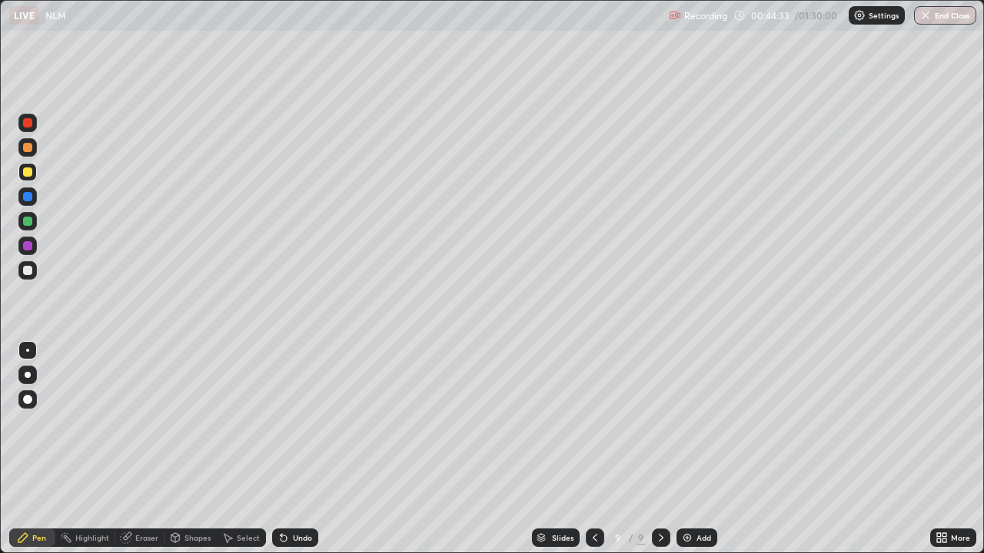
click at [27, 273] on div at bounding box center [27, 270] width 9 height 9
click at [31, 247] on div at bounding box center [27, 245] width 9 height 9
click at [309, 423] on div "Undo" at bounding box center [302, 538] width 19 height 8
click at [308, 423] on div "Undo" at bounding box center [302, 538] width 19 height 8
click at [300, 423] on div "Undo" at bounding box center [302, 538] width 19 height 8
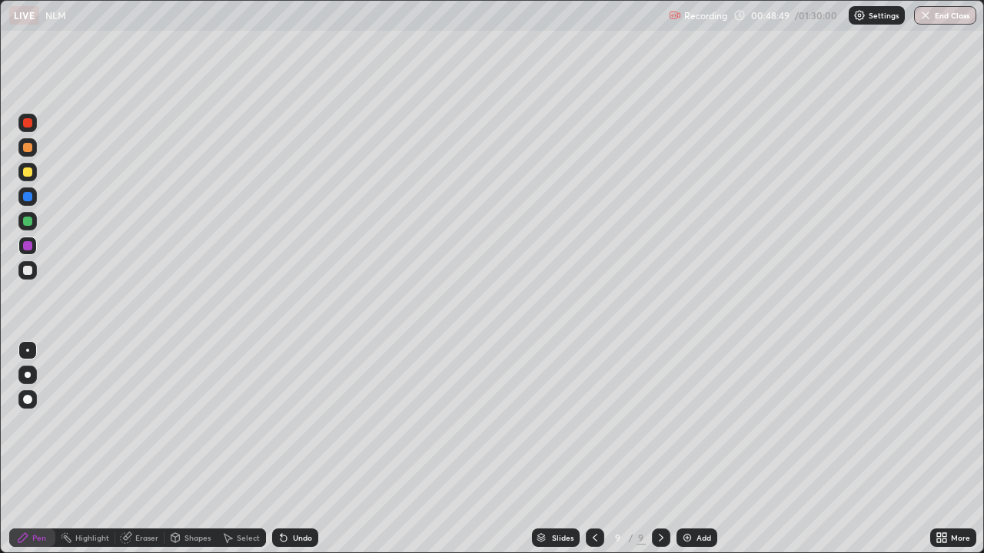
click at [304, 423] on div "Undo" at bounding box center [302, 538] width 19 height 8
click at [303, 423] on div "Undo" at bounding box center [302, 538] width 19 height 8
click at [312, 423] on div "Undo" at bounding box center [295, 538] width 46 height 18
click at [693, 423] on div "Add" at bounding box center [696, 538] width 41 height 18
click at [28, 148] on div at bounding box center [27, 147] width 9 height 9
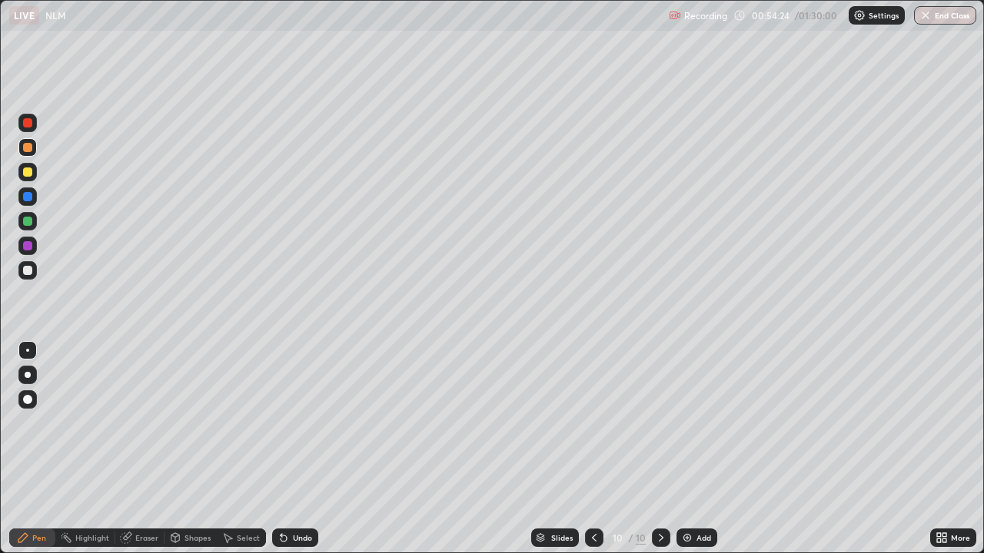
click at [34, 171] on div at bounding box center [27, 172] width 18 height 18
click at [28, 225] on div at bounding box center [27, 221] width 9 height 9
click at [301, 423] on div "Undo" at bounding box center [302, 538] width 19 height 8
click at [298, 423] on div "Undo" at bounding box center [302, 538] width 19 height 8
click at [25, 273] on div at bounding box center [27, 270] width 9 height 9
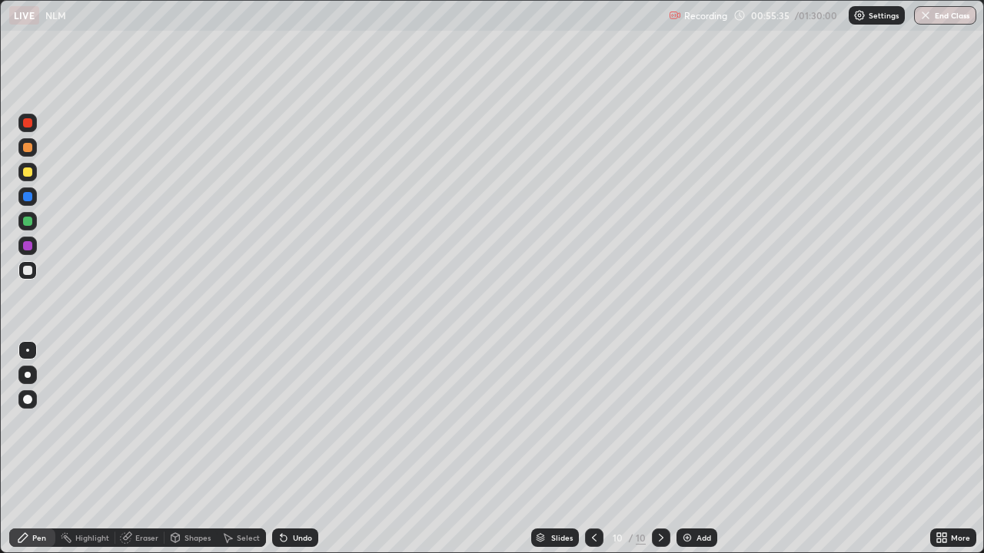
click at [207, 423] on div "Shapes" at bounding box center [197, 538] width 26 height 8
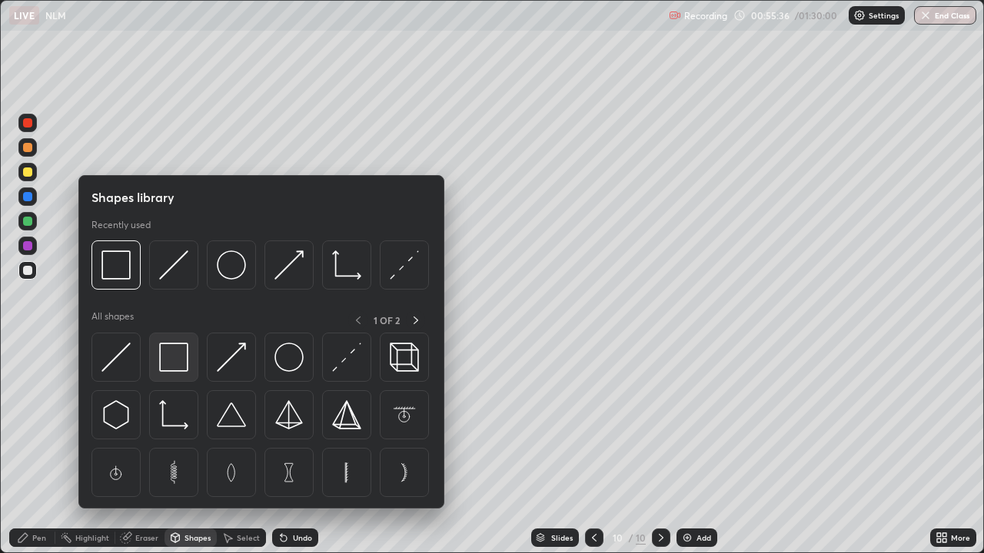
click at [175, 362] on img at bounding box center [173, 357] width 29 height 29
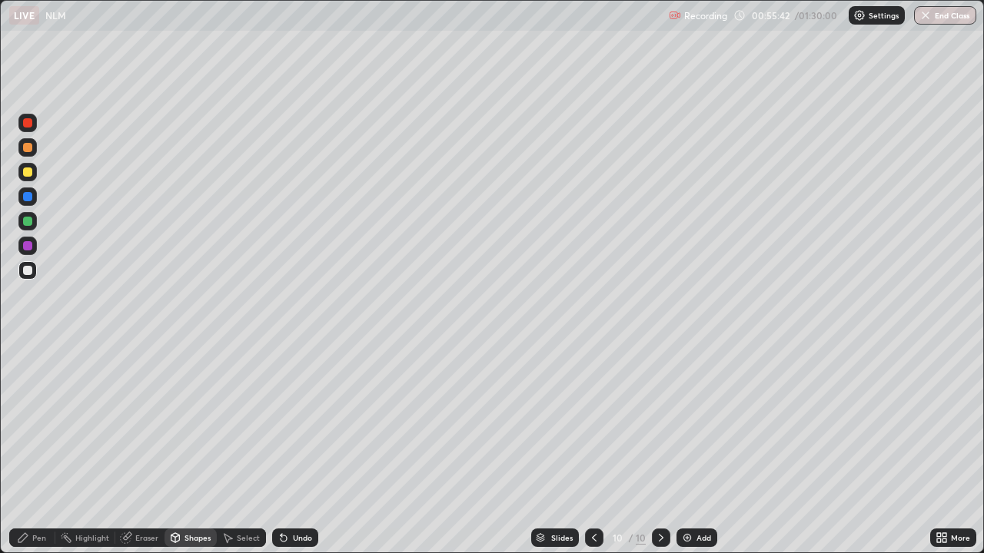
click at [33, 247] on div at bounding box center [27, 246] width 18 height 18
click at [48, 423] on div "Pen" at bounding box center [32, 538] width 46 height 18
click at [303, 423] on div "Undo" at bounding box center [302, 538] width 19 height 8
click at [31, 224] on div at bounding box center [27, 221] width 9 height 9
click at [28, 276] on div at bounding box center [27, 270] width 18 height 18
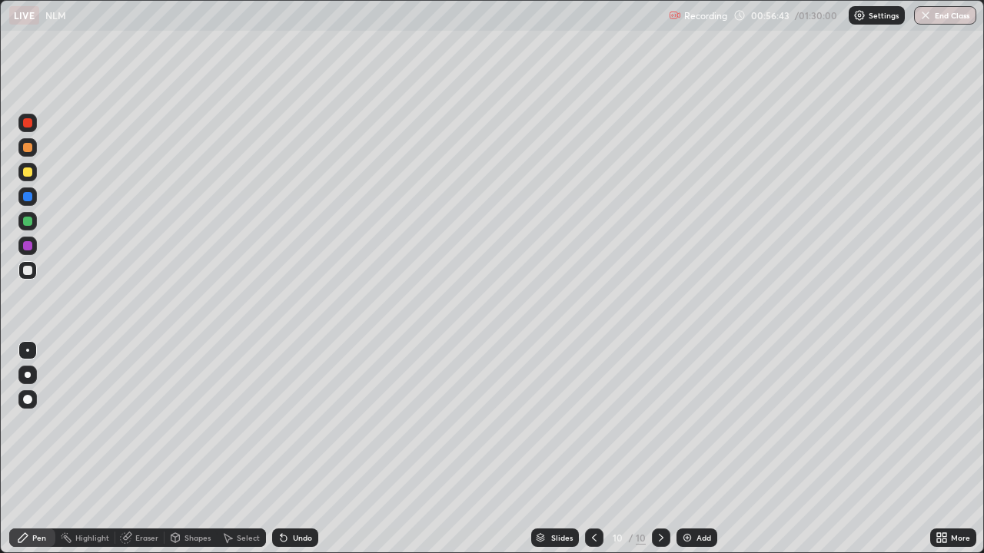
click at [30, 178] on div at bounding box center [27, 172] width 18 height 18
click at [310, 423] on div "Undo" at bounding box center [295, 538] width 46 height 18
click at [28, 273] on div at bounding box center [27, 270] width 9 height 9
click at [29, 223] on div at bounding box center [27, 221] width 9 height 9
click at [247, 423] on div "Select" at bounding box center [248, 538] width 23 height 8
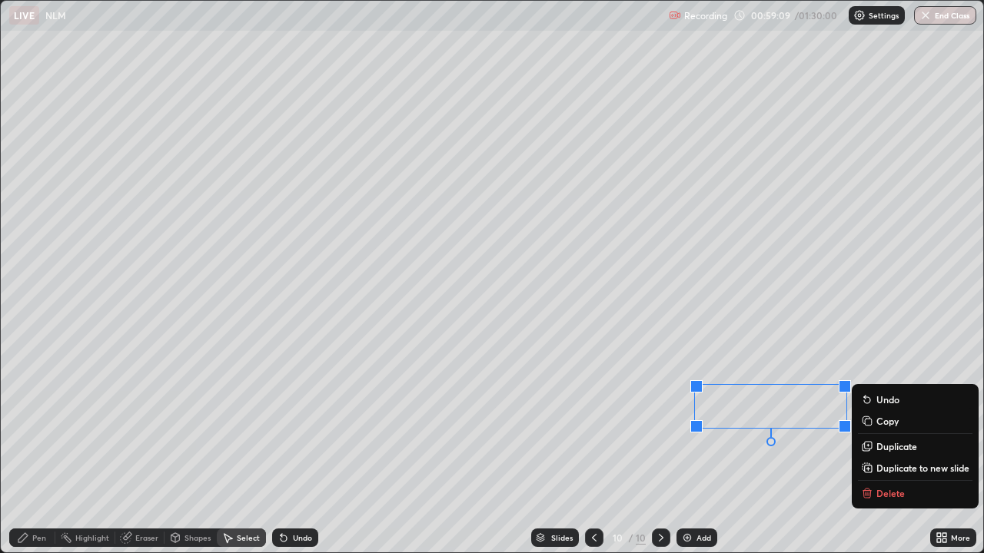
click at [892, 423] on p "Duplicate" at bounding box center [896, 446] width 41 height 12
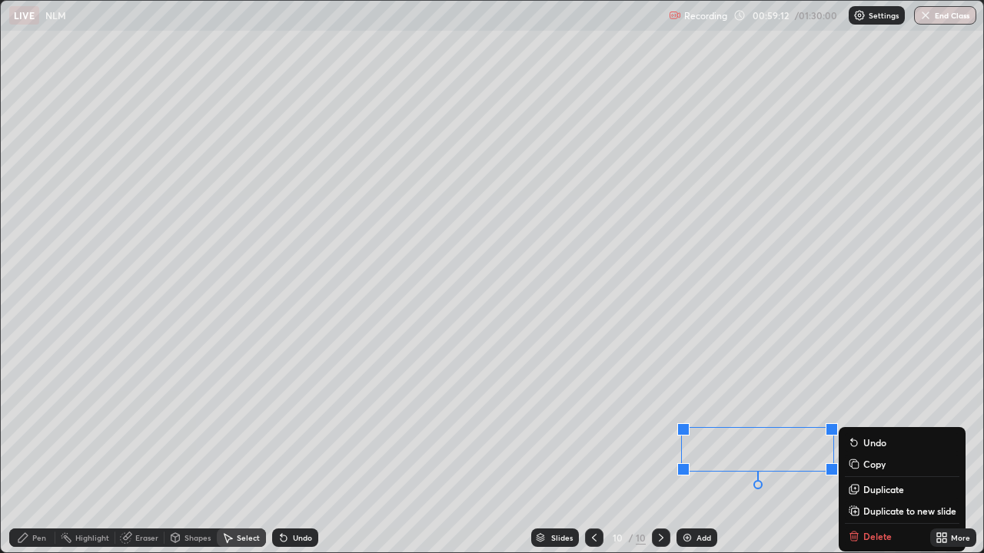
click at [41, 423] on div "Pen" at bounding box center [39, 538] width 14 height 8
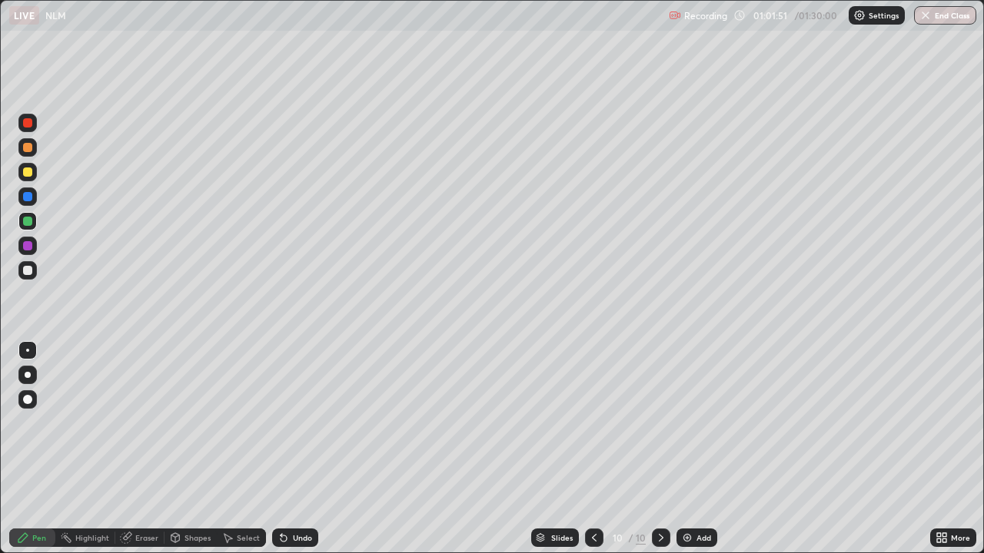
click at [709, 423] on div "Add" at bounding box center [703, 538] width 15 height 8
click at [294, 423] on div "Undo" at bounding box center [295, 538] width 46 height 18
click at [290, 423] on div "Undo" at bounding box center [295, 538] width 46 height 18
click at [288, 423] on div "Undo" at bounding box center [295, 538] width 46 height 18
click at [306, 423] on div "Undo" at bounding box center [295, 538] width 46 height 18
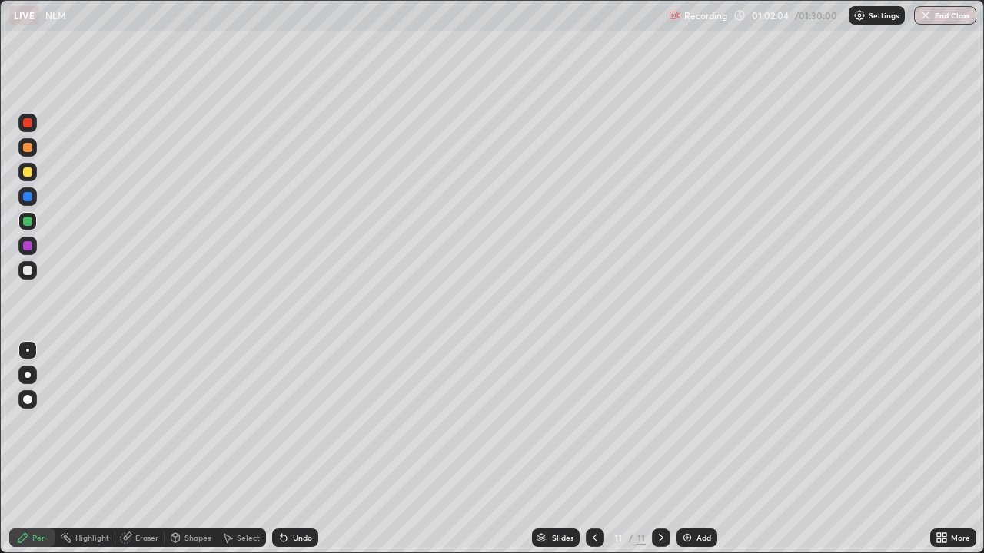
click at [302, 423] on div "Undo" at bounding box center [302, 538] width 19 height 8
click at [297, 423] on div "Undo" at bounding box center [302, 538] width 19 height 8
click at [949, 423] on div "More" at bounding box center [953, 538] width 46 height 18
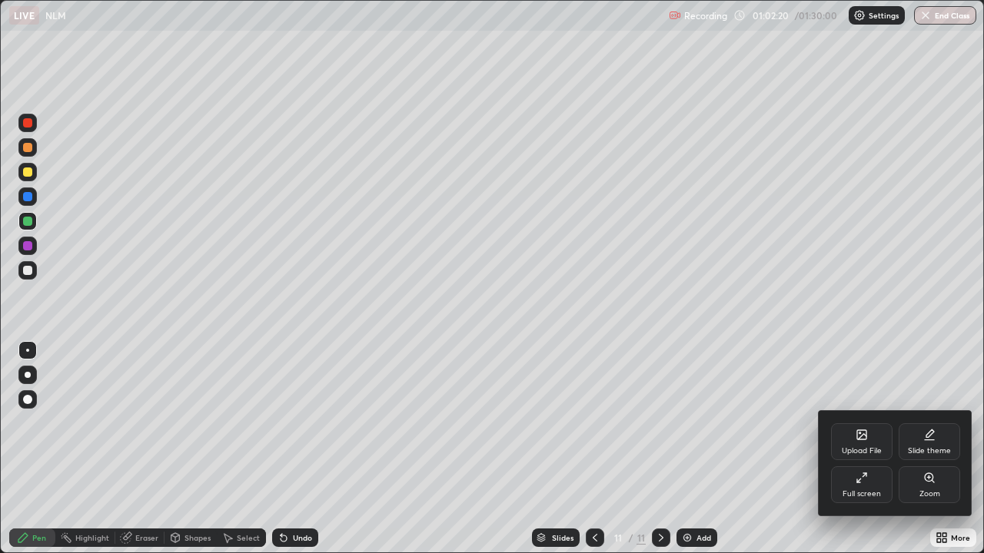
click at [869, 423] on div "Full screen" at bounding box center [861, 494] width 38 height 8
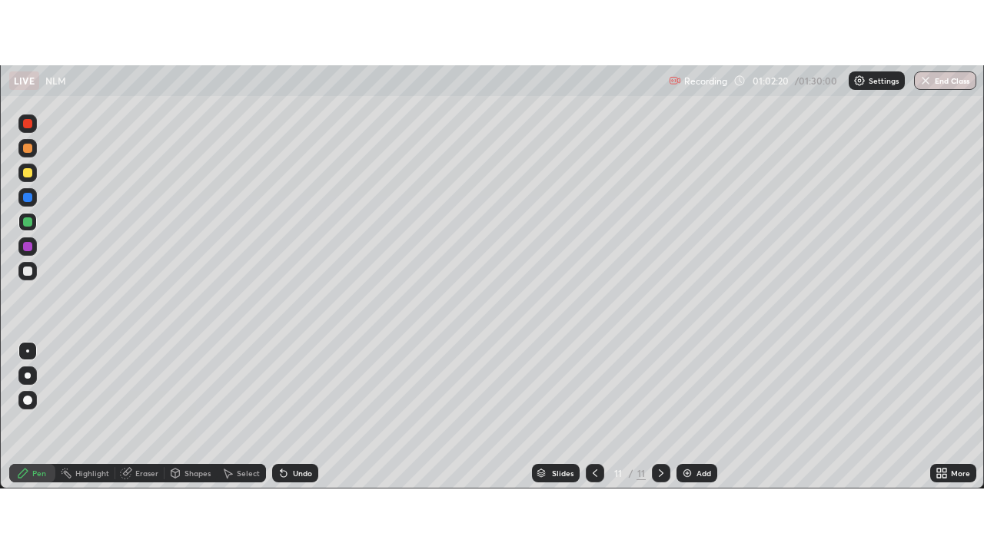
scroll to position [76423, 75862]
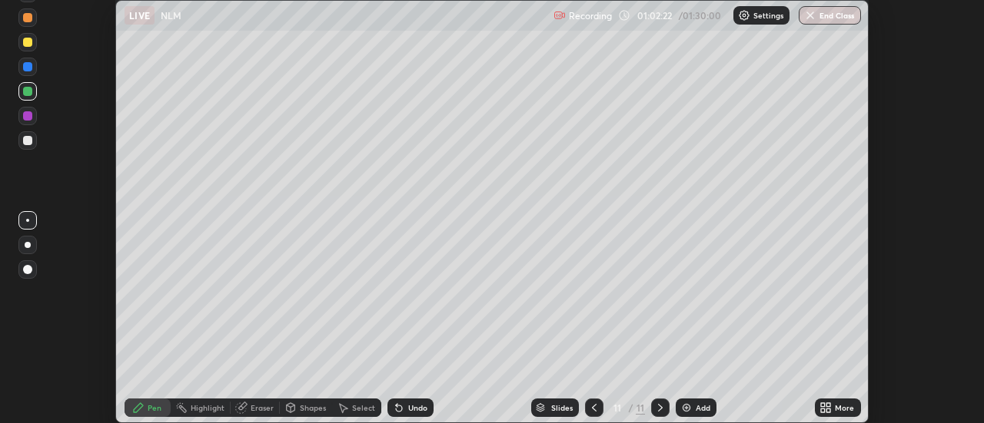
click at [30, 141] on div at bounding box center [27, 140] width 9 height 9
click at [422, 416] on div "Undo" at bounding box center [410, 408] width 46 height 18
click at [28, 115] on div at bounding box center [27, 115] width 9 height 9
click at [404, 410] on div "Undo" at bounding box center [410, 408] width 46 height 18
click at [26, 86] on div at bounding box center [27, 91] width 18 height 18
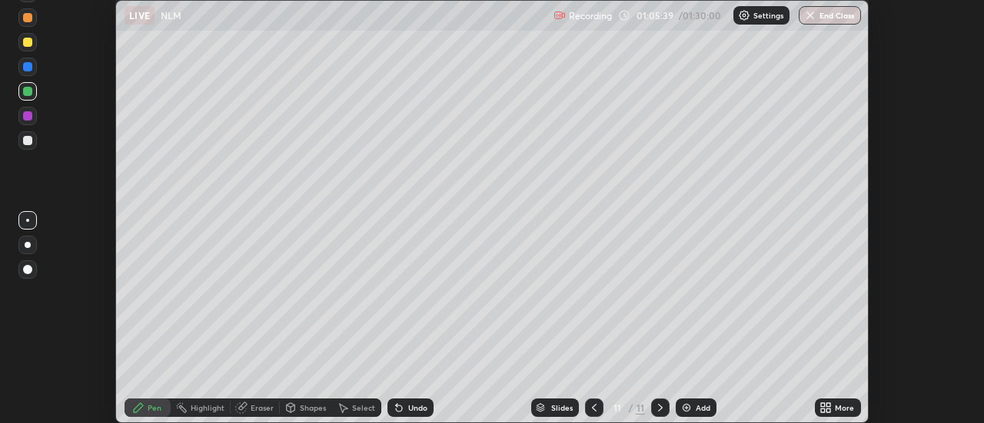
click at [28, 141] on div at bounding box center [27, 140] width 9 height 9
click at [423, 405] on div "Undo" at bounding box center [417, 408] width 19 height 8
click at [420, 407] on div "Undo" at bounding box center [417, 408] width 19 height 8
click at [424, 402] on div "Undo" at bounding box center [410, 408] width 46 height 18
click at [417, 407] on div "Undo" at bounding box center [417, 408] width 19 height 8
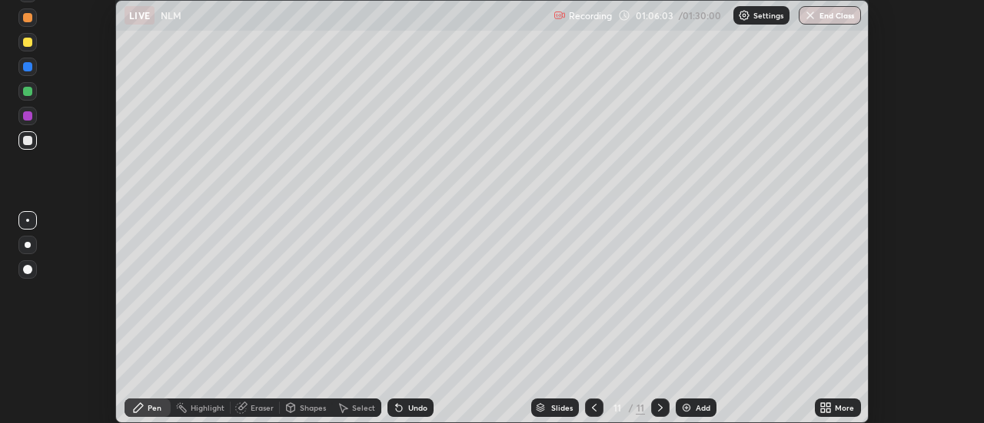
click at [413, 407] on div "Undo" at bounding box center [417, 408] width 19 height 8
click at [693, 409] on div "Add" at bounding box center [695, 408] width 41 height 18
click at [35, 119] on div at bounding box center [27, 116] width 18 height 18
click at [26, 82] on div at bounding box center [27, 91] width 18 height 18
click at [830, 408] on icon at bounding box center [825, 408] width 12 height 12
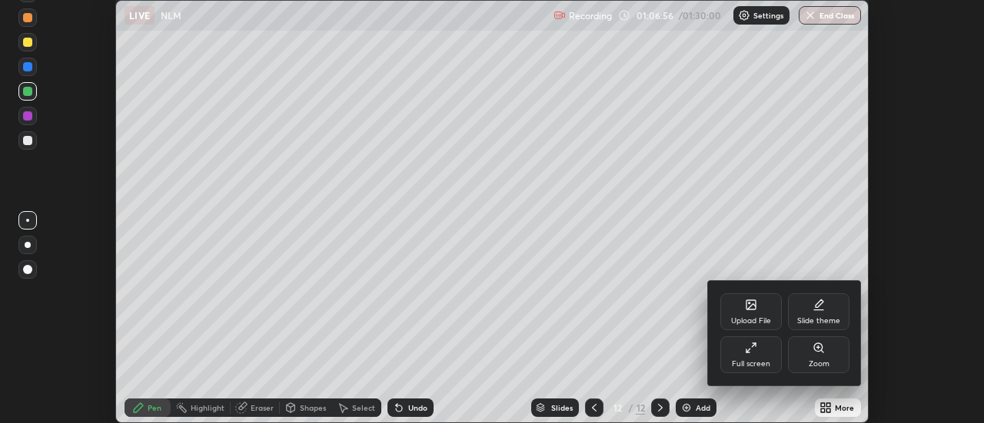
click at [758, 364] on div "Full screen" at bounding box center [751, 364] width 38 height 8
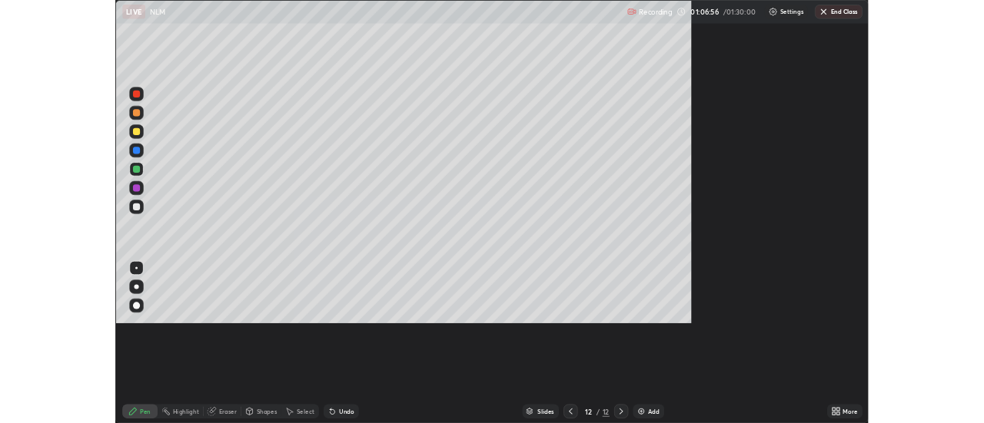
scroll to position [553, 984]
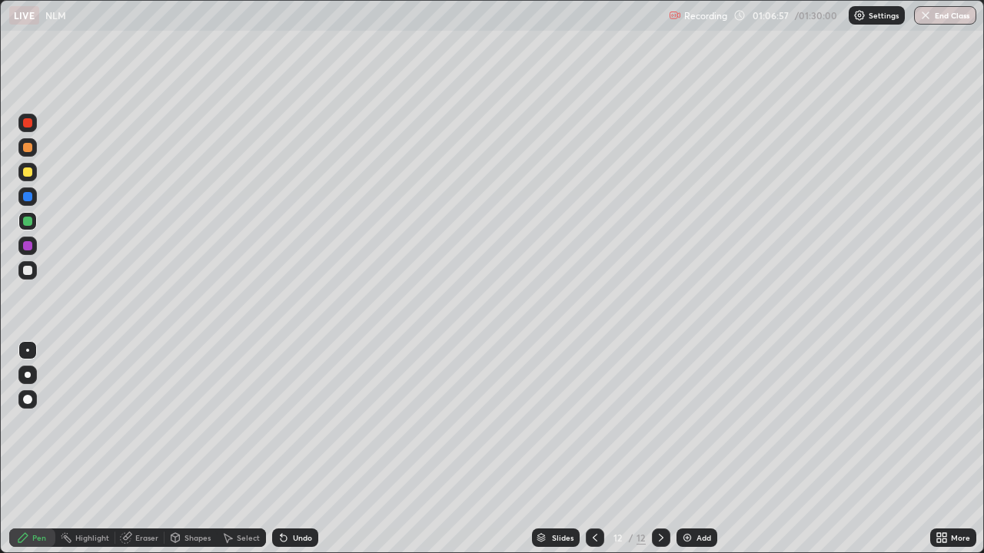
click at [30, 170] on div at bounding box center [27, 172] width 9 height 9
click at [299, 423] on div "Undo" at bounding box center [302, 538] width 19 height 8
click at [297, 423] on div "Undo" at bounding box center [295, 538] width 46 height 18
click at [18, 249] on div at bounding box center [27, 246] width 18 height 18
click at [25, 224] on div at bounding box center [27, 221] width 9 height 9
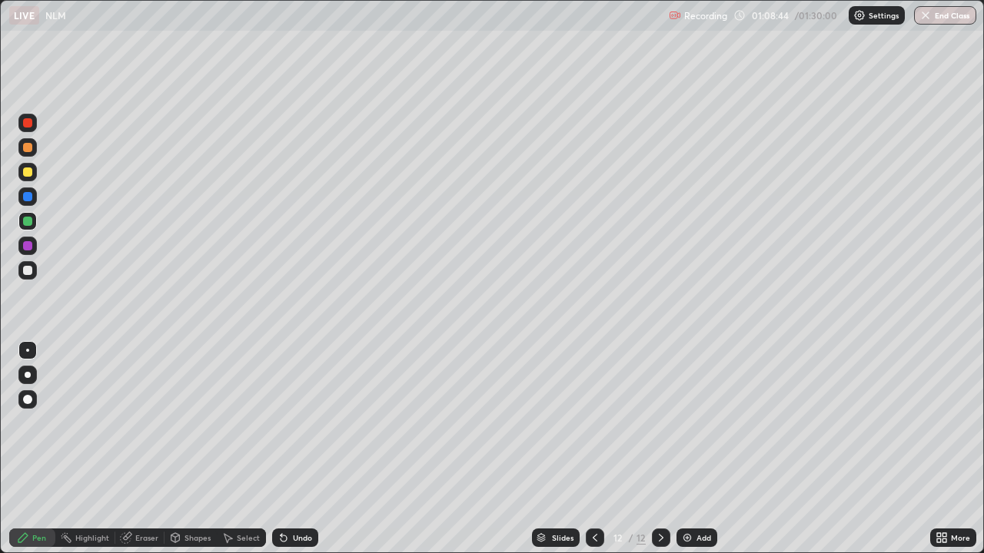
click at [33, 245] on div at bounding box center [27, 246] width 18 height 18
click at [27, 227] on div at bounding box center [27, 221] width 18 height 18
click at [307, 423] on div "Undo" at bounding box center [302, 538] width 19 height 8
click at [308, 423] on div "Undo" at bounding box center [302, 538] width 19 height 8
click at [310, 423] on div "Undo" at bounding box center [302, 538] width 19 height 8
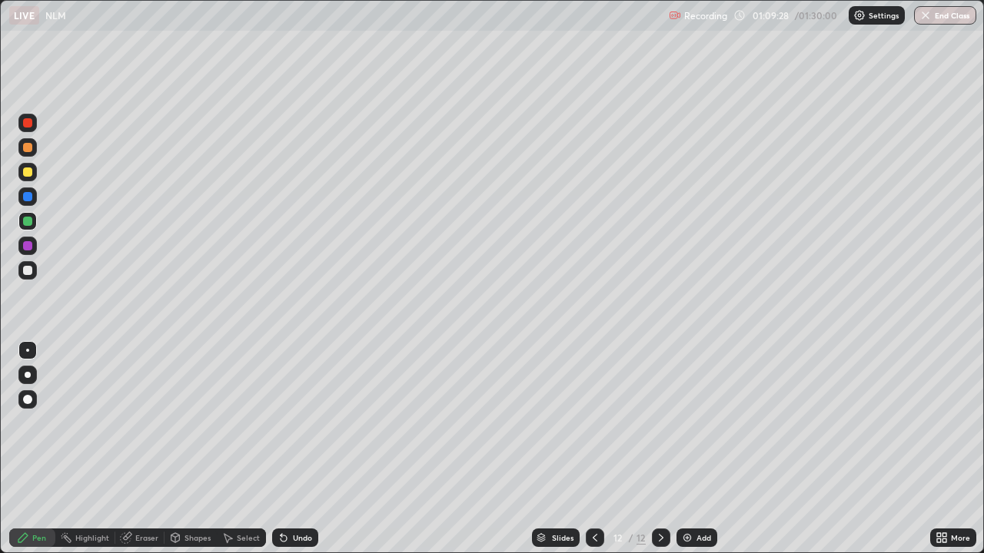
click at [307, 423] on div "Undo" at bounding box center [295, 538] width 46 height 18
click at [245, 423] on div "Select" at bounding box center [248, 538] width 23 height 8
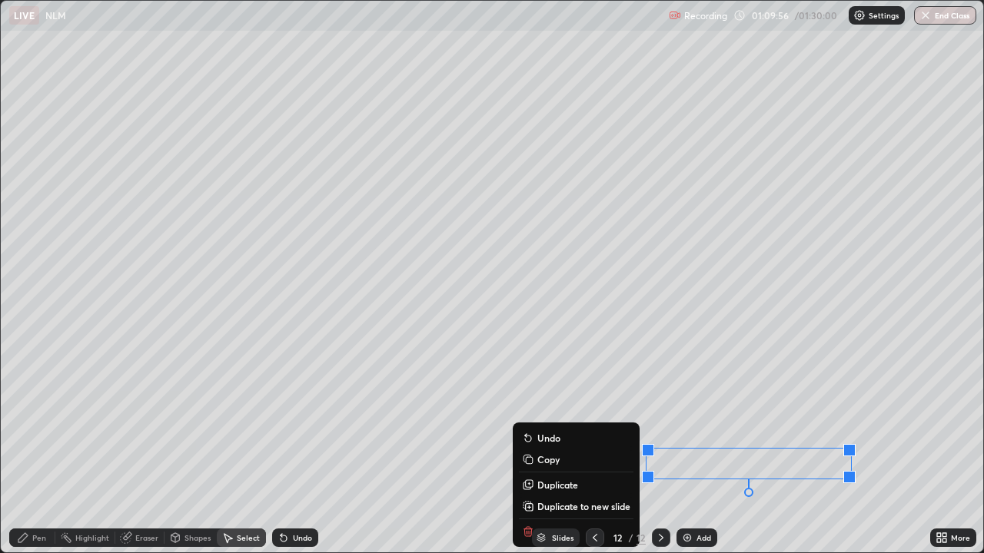
click at [31, 423] on div "Pen" at bounding box center [32, 538] width 46 height 18
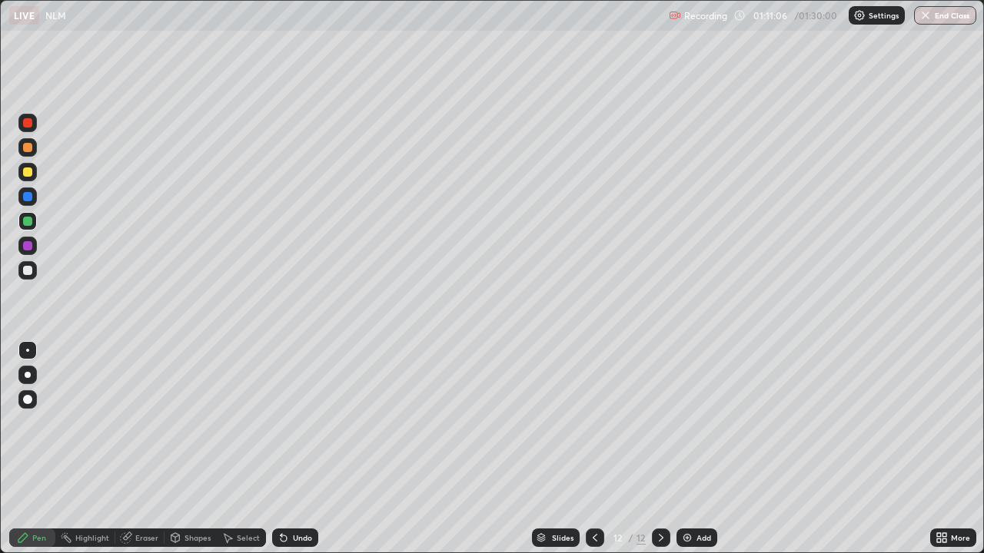
click at [711, 423] on div "Add" at bounding box center [696, 538] width 41 height 18
click at [29, 174] on div at bounding box center [27, 172] width 9 height 9
click at [944, 423] on icon at bounding box center [944, 541] width 4 height 4
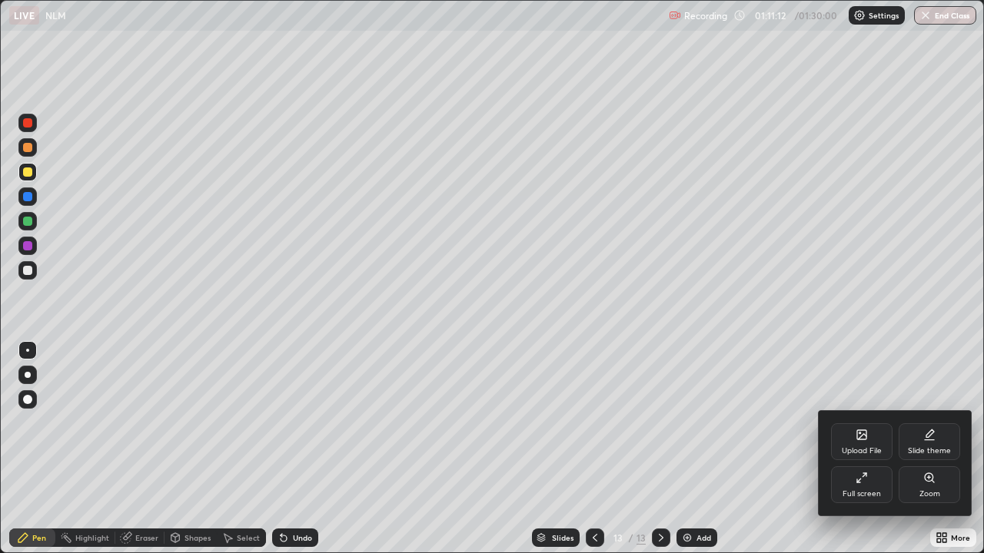
click at [846, 423] on div "Full screen" at bounding box center [861, 484] width 61 height 37
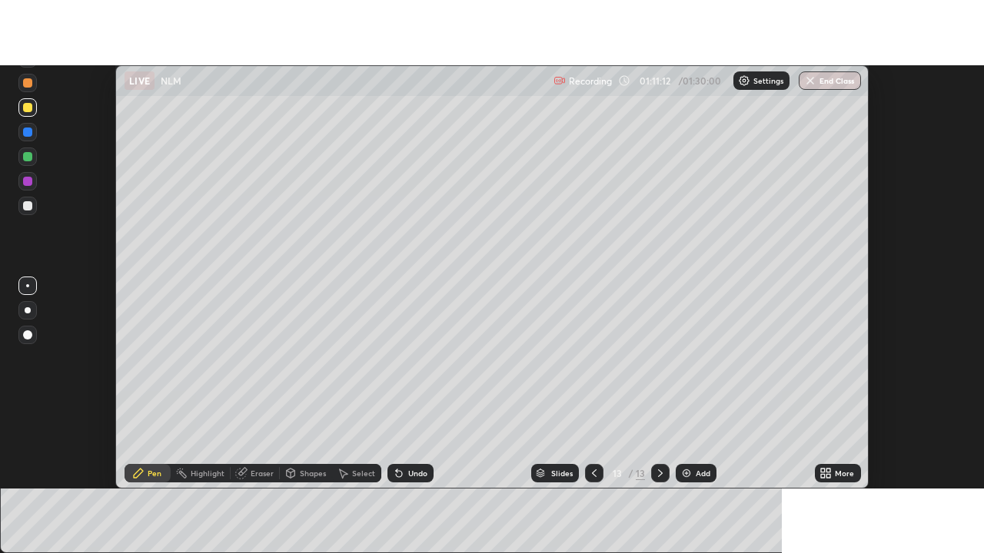
scroll to position [76423, 75862]
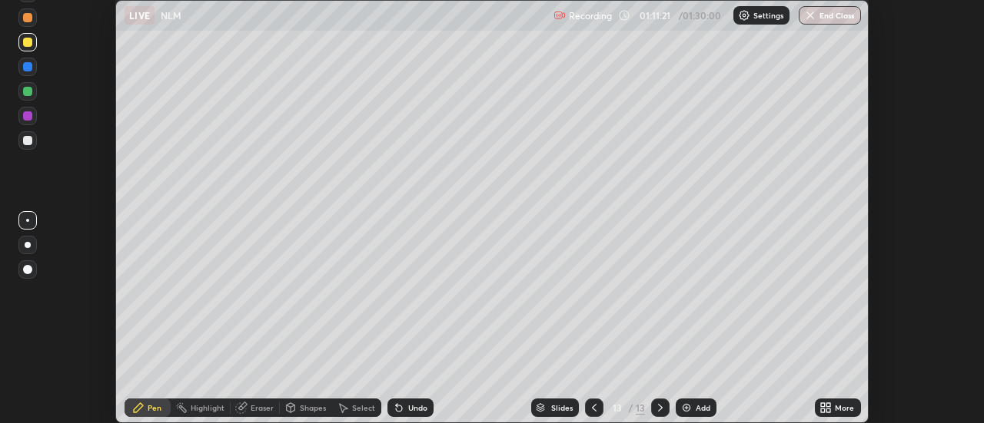
click at [30, 134] on div at bounding box center [27, 140] width 18 height 18
click at [423, 408] on div "Undo" at bounding box center [417, 408] width 19 height 8
click at [34, 116] on div at bounding box center [27, 116] width 18 height 18
click at [32, 98] on div at bounding box center [27, 91] width 18 height 18
click at [418, 408] on div "Undo" at bounding box center [417, 408] width 19 height 8
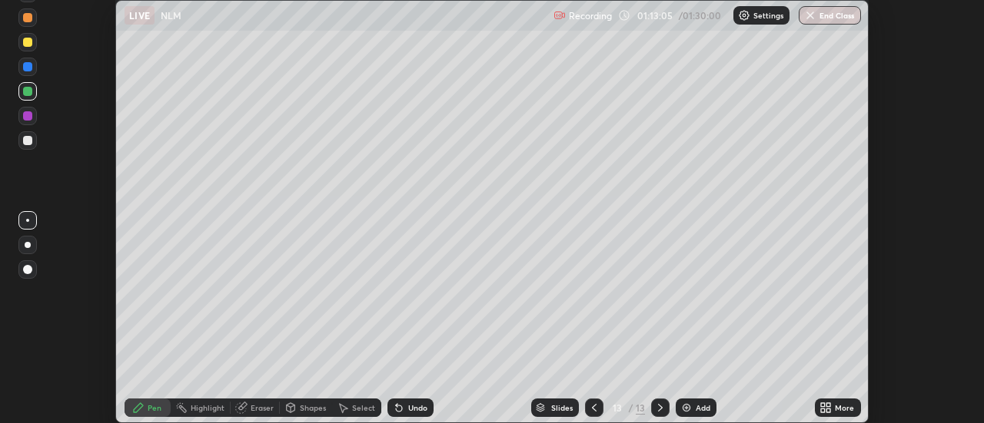
click at [413, 409] on div "Undo" at bounding box center [417, 408] width 19 height 8
click at [709, 403] on div "Add" at bounding box center [695, 408] width 41 height 18
click at [31, 142] on div at bounding box center [27, 140] width 9 height 9
click at [28, 117] on div at bounding box center [27, 115] width 9 height 9
click at [413, 410] on div "Undo" at bounding box center [417, 408] width 19 height 8
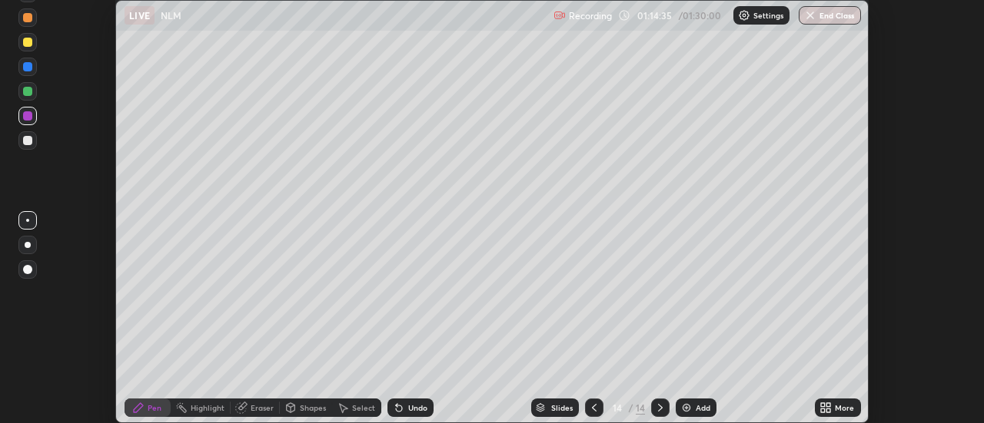
click at [410, 406] on div "Undo" at bounding box center [417, 408] width 19 height 8
click at [408, 410] on div "Undo" at bounding box center [417, 408] width 19 height 8
click at [410, 410] on div "Undo" at bounding box center [417, 408] width 19 height 8
click at [30, 139] on div at bounding box center [27, 140] width 9 height 9
click at [237, 410] on icon at bounding box center [241, 408] width 10 height 10
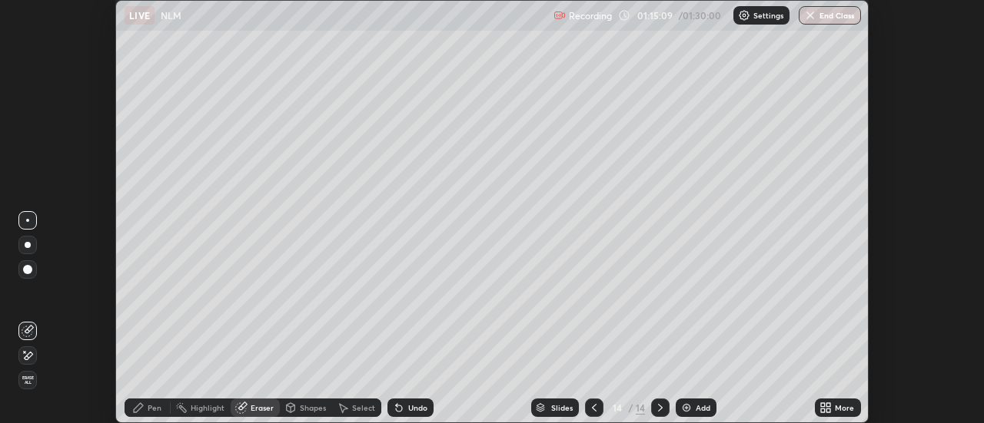
click at [158, 407] on div "Pen" at bounding box center [155, 408] width 14 height 8
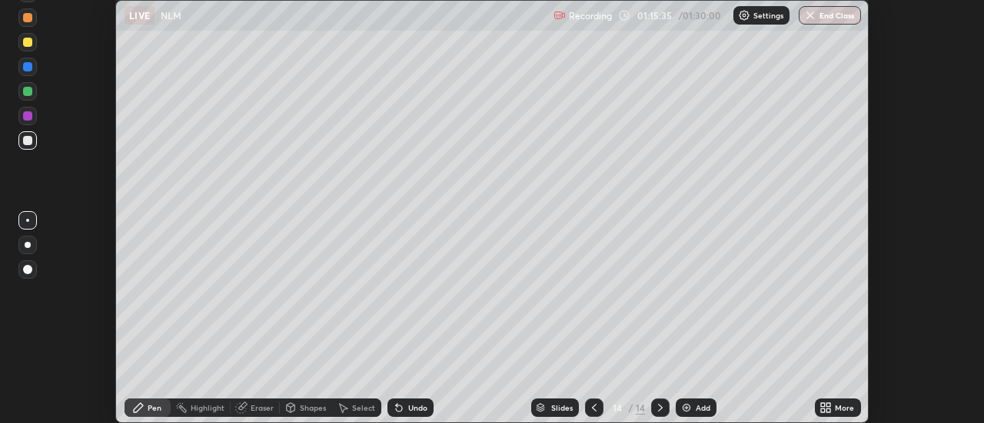
click at [426, 403] on div "Undo" at bounding box center [410, 408] width 46 height 18
click at [420, 407] on div "Undo" at bounding box center [417, 408] width 19 height 8
click at [29, 45] on div at bounding box center [27, 42] width 9 height 9
click at [594, 410] on icon at bounding box center [594, 408] width 5 height 8
click at [596, 406] on icon at bounding box center [594, 408] width 12 height 12
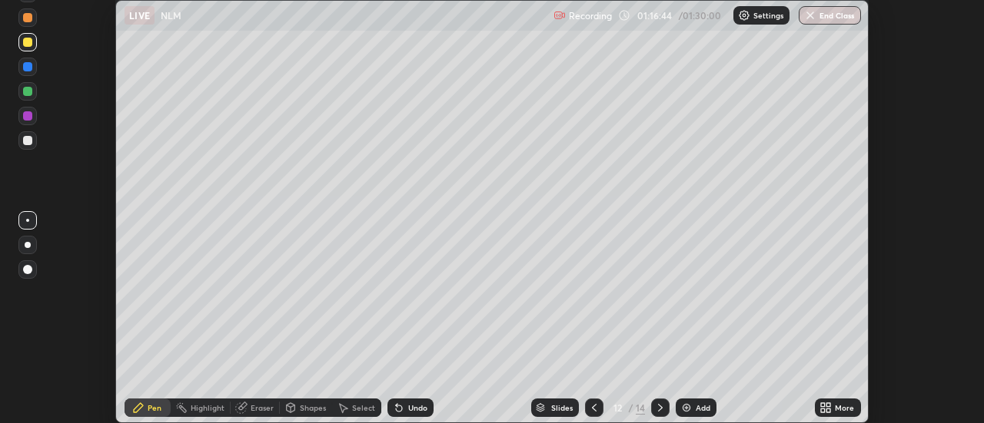
click at [596, 407] on icon at bounding box center [594, 408] width 12 height 12
click at [842, 405] on div "More" at bounding box center [844, 408] width 19 height 8
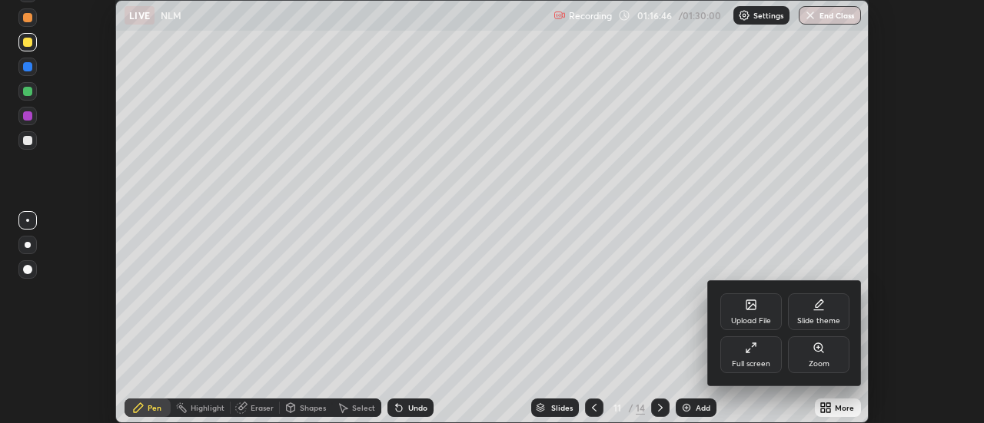
click at [763, 355] on div "Full screen" at bounding box center [750, 355] width 61 height 37
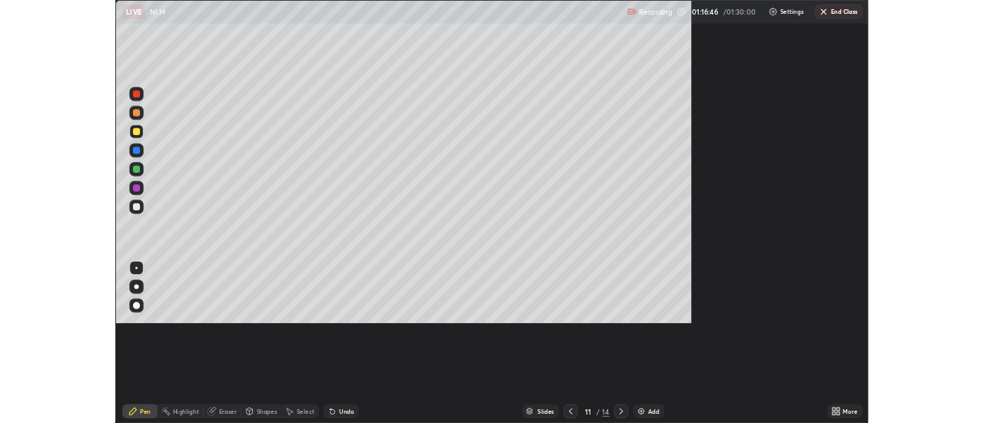
scroll to position [553, 984]
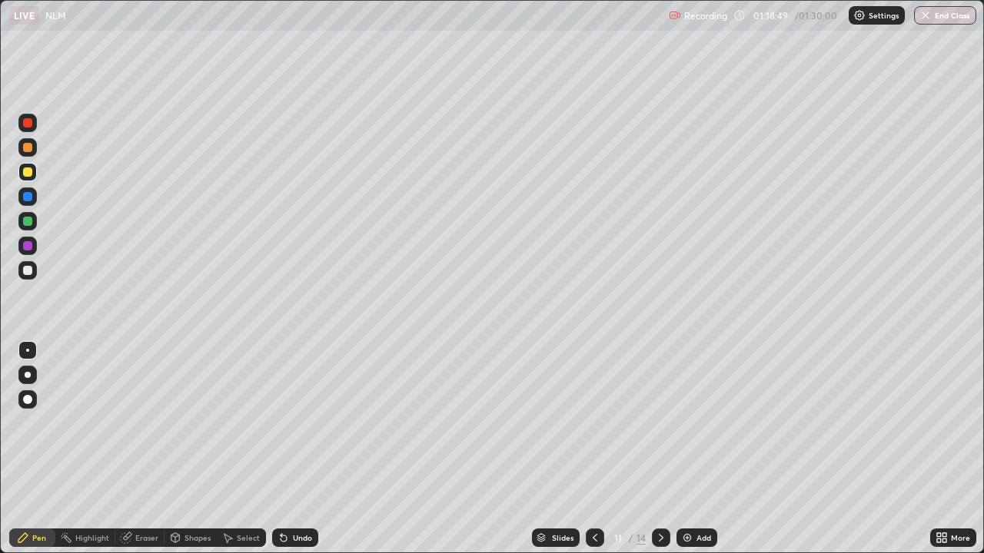
click at [664, 423] on icon at bounding box center [661, 538] width 12 height 12
click at [25, 272] on div at bounding box center [27, 270] width 9 height 9
click at [659, 423] on icon at bounding box center [661, 538] width 12 height 12
click at [28, 247] on div at bounding box center [27, 245] width 9 height 9
click at [132, 423] on div "Eraser" at bounding box center [139, 538] width 49 height 18
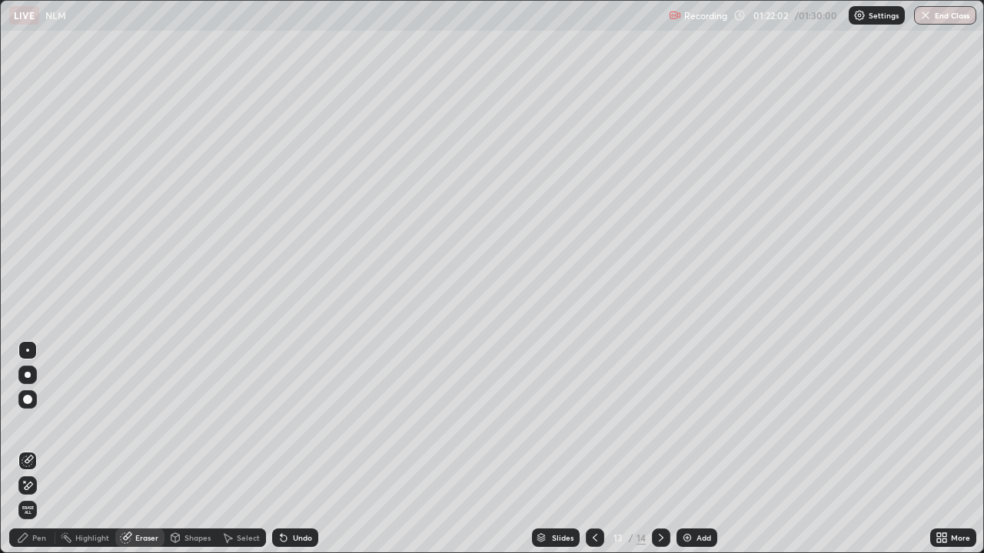
click at [38, 423] on div "Pen" at bounding box center [39, 538] width 14 height 8
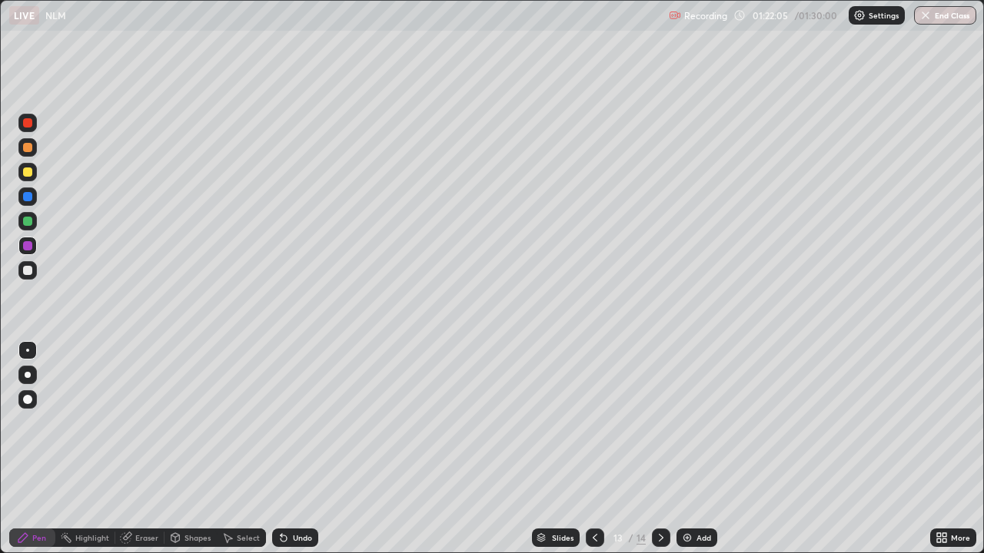
click at [293, 423] on div "Undo" at bounding box center [302, 538] width 19 height 8
click at [29, 224] on div at bounding box center [27, 221] width 9 height 9
click at [28, 197] on div at bounding box center [27, 196] width 9 height 9
click at [28, 173] on div at bounding box center [27, 172] width 9 height 9
click at [25, 148] on div at bounding box center [27, 147] width 9 height 9
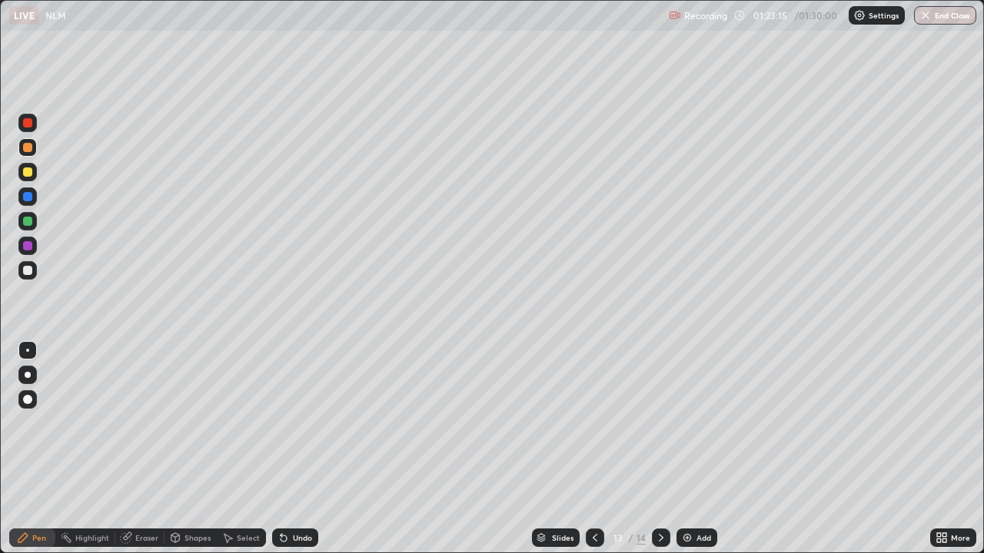
click at [32, 237] on div at bounding box center [27, 246] width 18 height 18
click at [249, 423] on div "Select" at bounding box center [248, 538] width 23 height 8
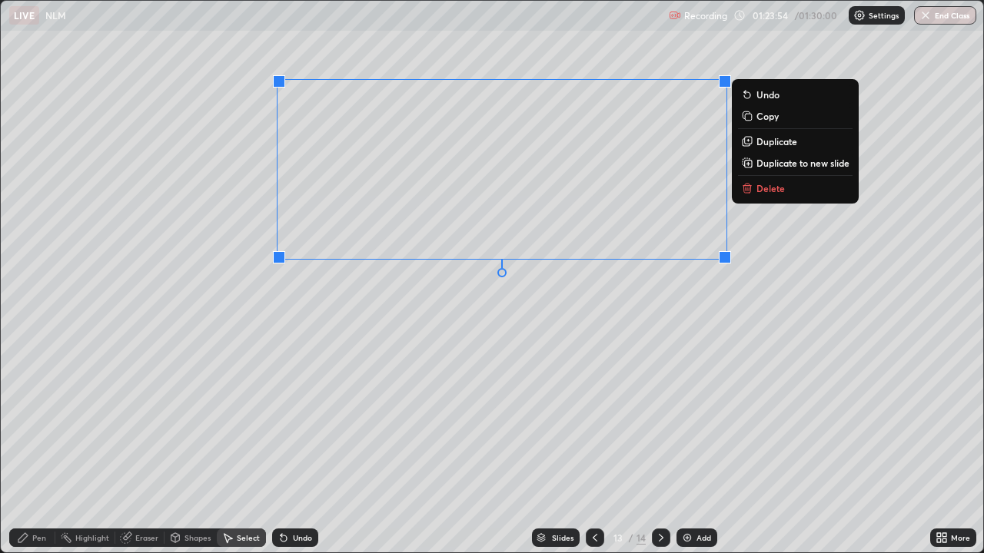
click at [347, 286] on div "0 ° Undo Copy Duplicate Duplicate to new slide Delete" at bounding box center [492, 277] width 982 height 552
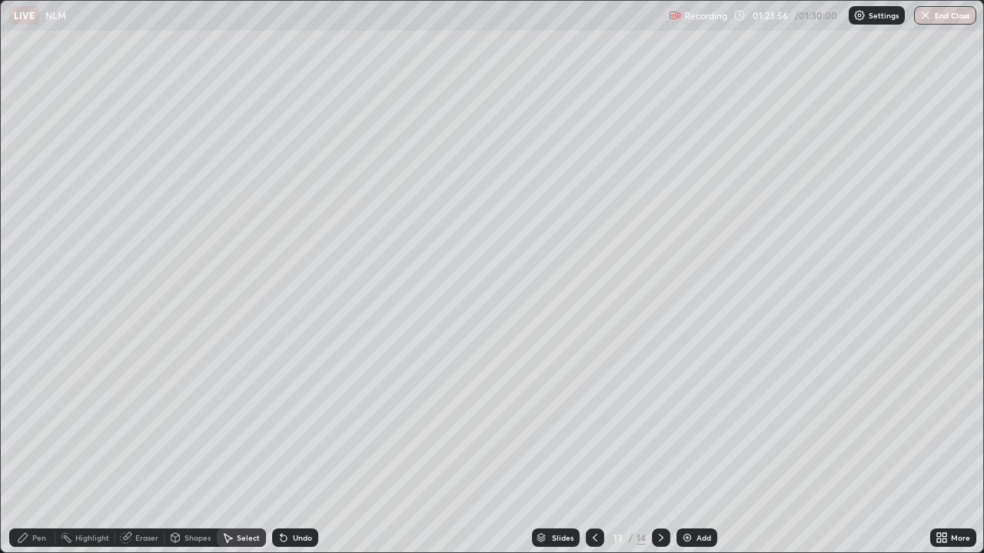
click at [42, 423] on div "Pen" at bounding box center [32, 538] width 46 height 18
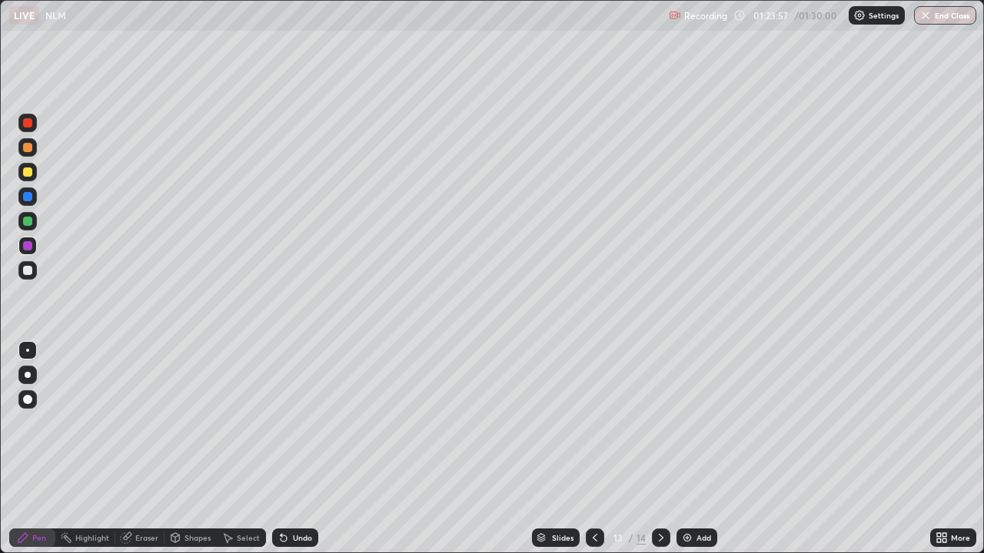
click at [35, 272] on div at bounding box center [27, 270] width 18 height 18
click at [593, 423] on icon at bounding box center [595, 538] width 12 height 12
click at [662, 423] on icon at bounding box center [661, 538] width 12 height 12
click at [660, 423] on icon at bounding box center [661, 538] width 12 height 12
click at [254, 423] on div "Select" at bounding box center [241, 538] width 49 height 18
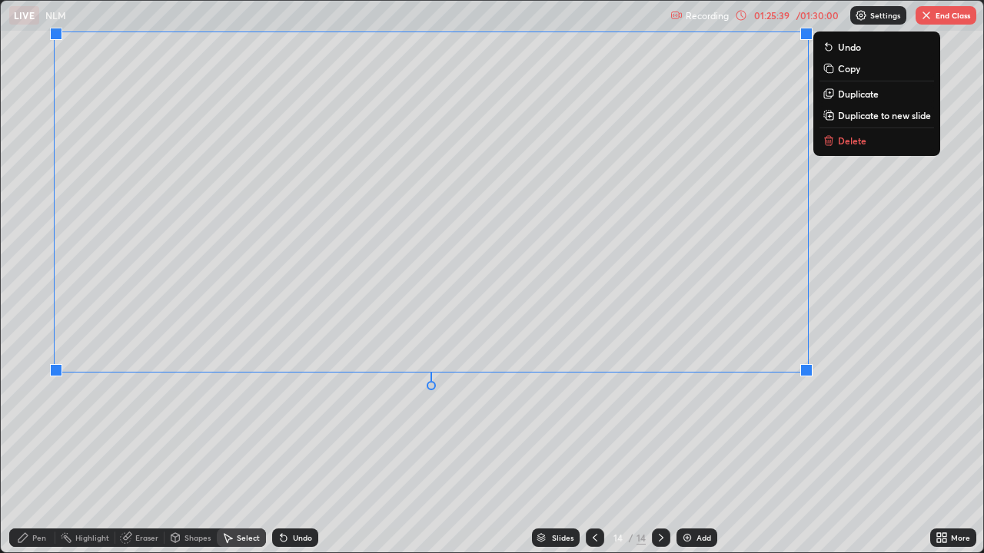
click at [672, 423] on div "0 ° Undo Copy Duplicate Duplicate to new slide Delete" at bounding box center [492, 277] width 982 height 552
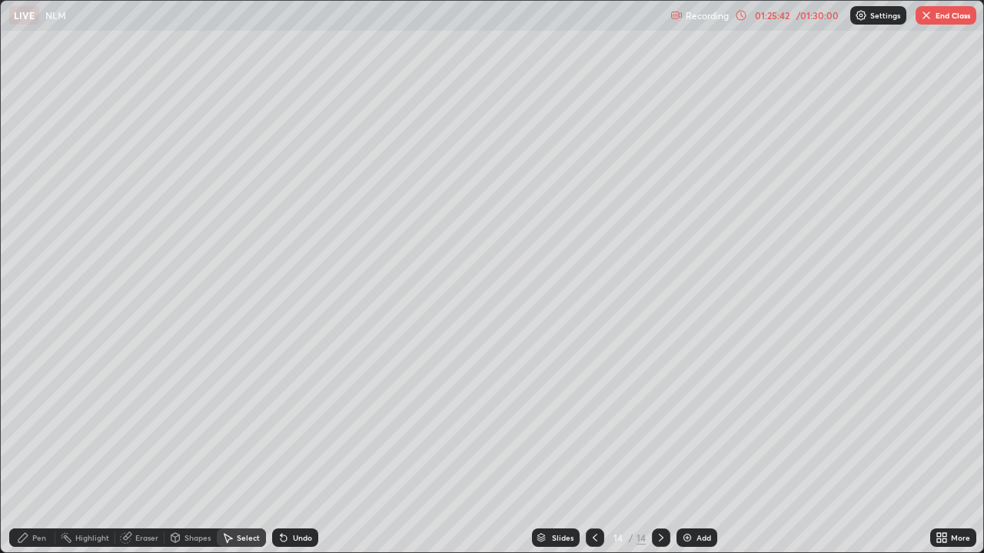
click at [38, 423] on div "Pen" at bounding box center [39, 538] width 14 height 8
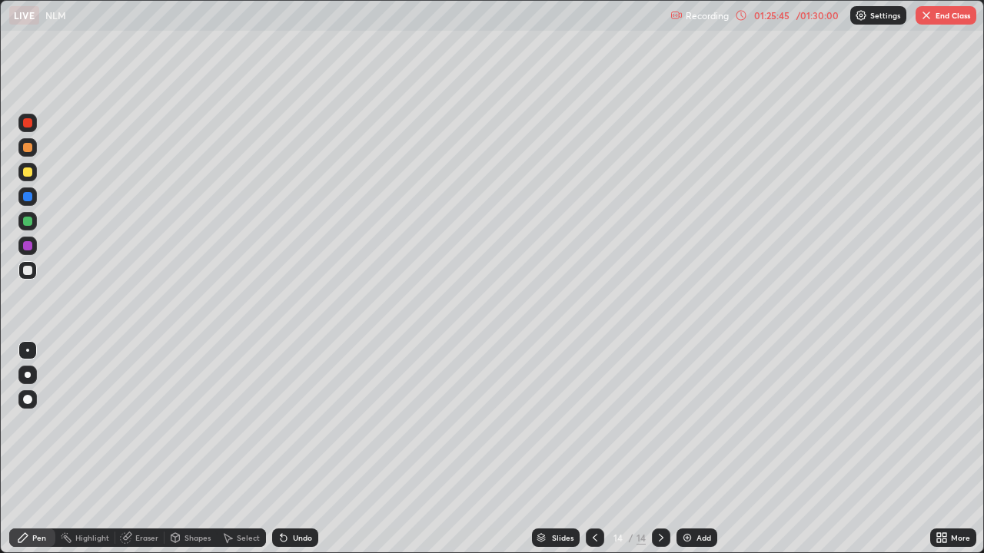
click at [34, 221] on div at bounding box center [27, 221] width 18 height 18
click at [34, 249] on div at bounding box center [27, 246] width 18 height 18
click at [27, 171] on div at bounding box center [27, 172] width 9 height 9
click at [28, 222] on div at bounding box center [27, 221] width 9 height 9
click at [29, 248] on div at bounding box center [27, 245] width 9 height 9
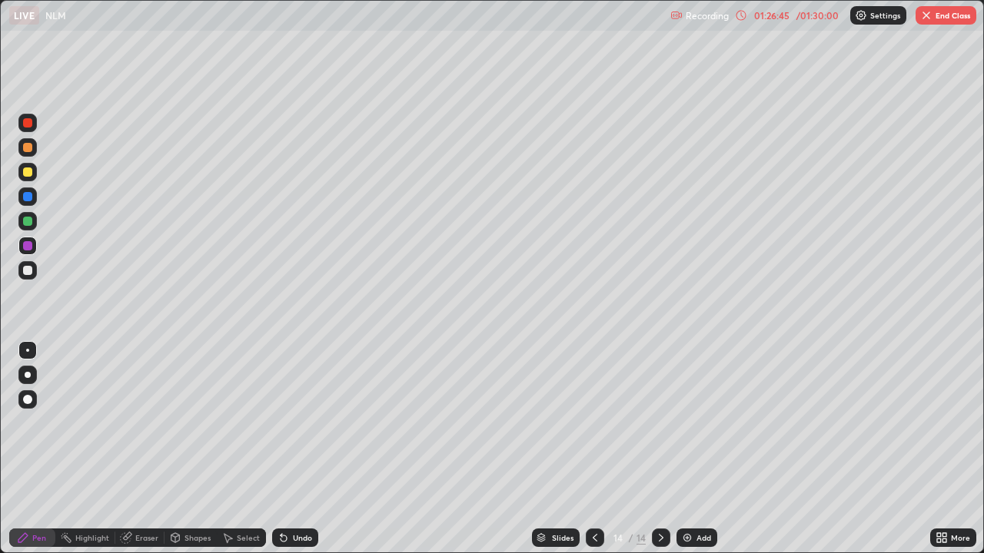
click at [25, 268] on div at bounding box center [27, 270] width 9 height 9
click at [30, 248] on div at bounding box center [27, 245] width 9 height 9
click at [28, 270] on div at bounding box center [27, 270] width 9 height 9
click at [278, 423] on div "Undo" at bounding box center [292, 538] width 52 height 31
click at [943, 423] on icon at bounding box center [944, 541] width 4 height 4
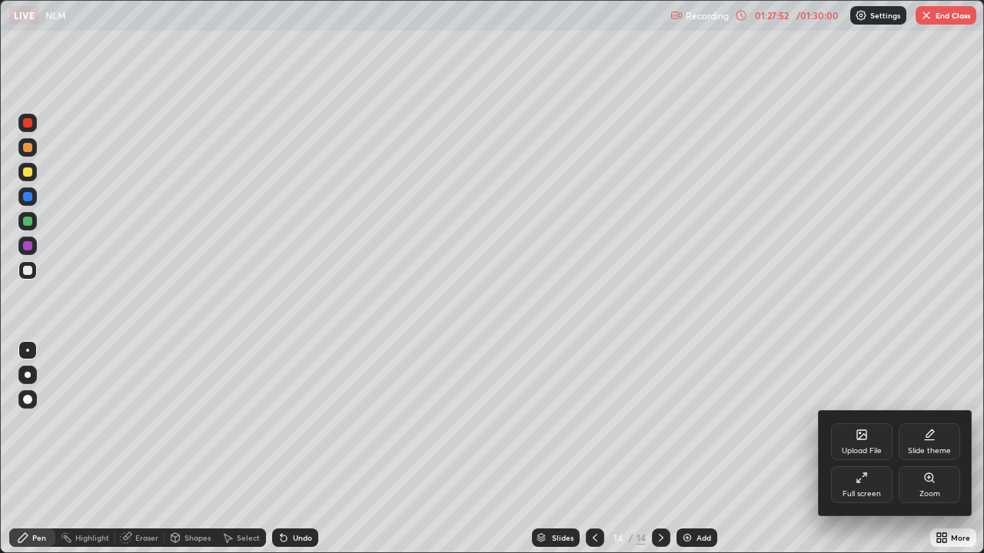
click at [872, 423] on div "Full screen" at bounding box center [861, 494] width 38 height 8
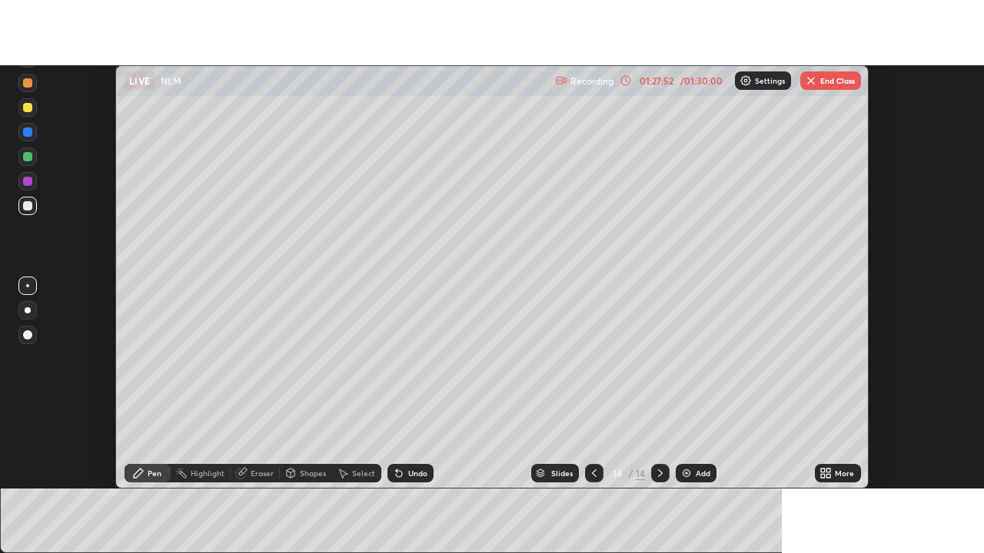
scroll to position [76423, 75862]
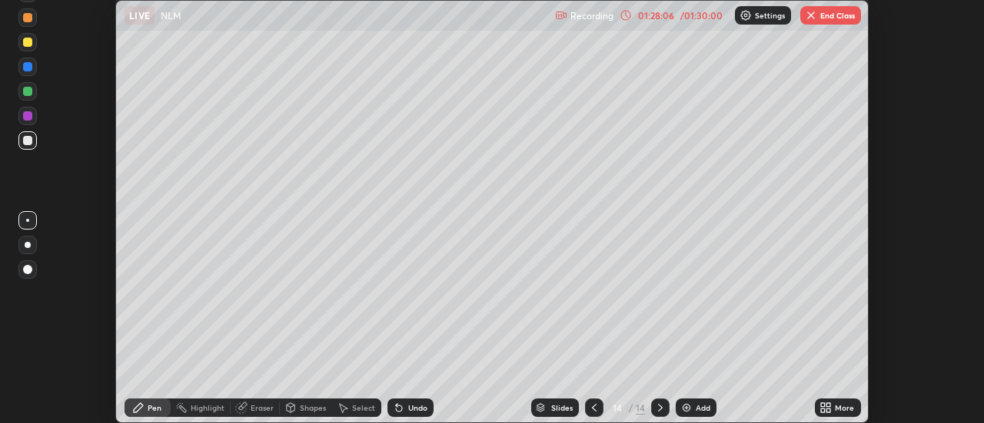
click at [834, 407] on div "More" at bounding box center [838, 408] width 46 height 18
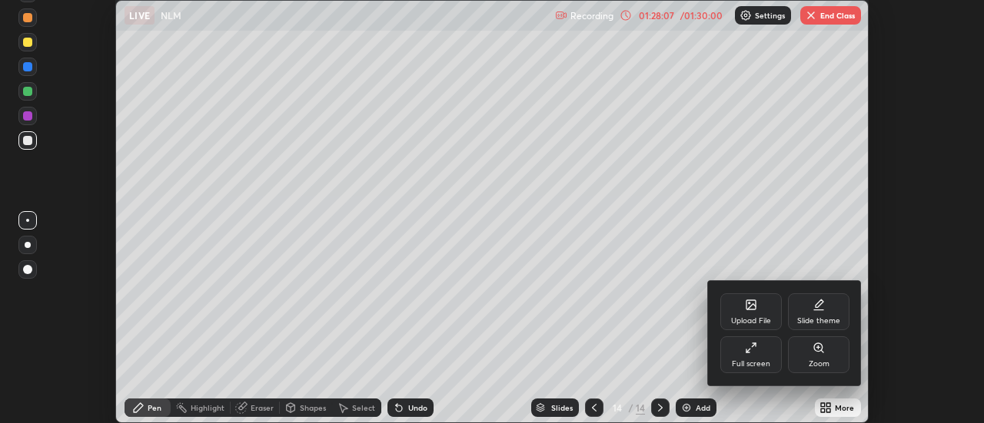
click at [758, 358] on div "Full screen" at bounding box center [750, 355] width 61 height 37
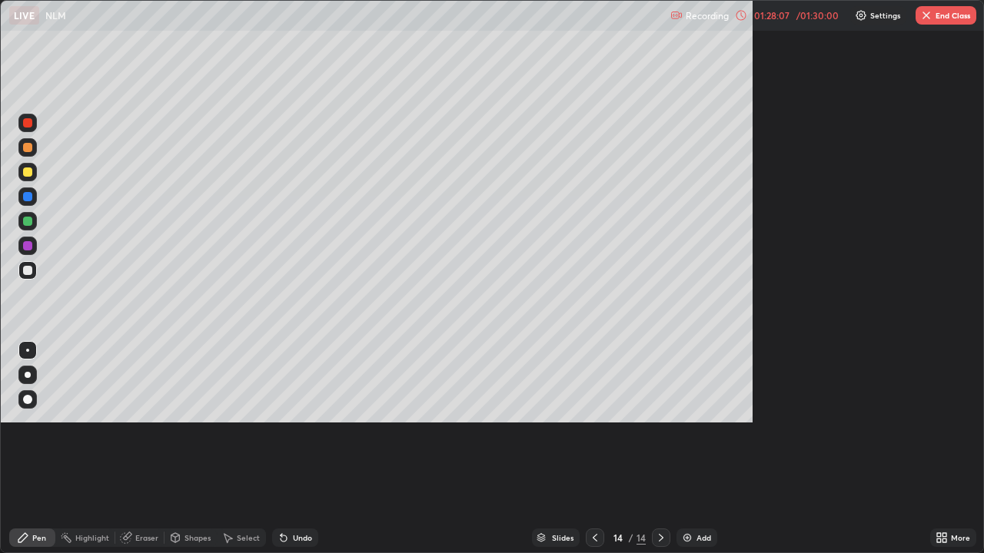
scroll to position [553, 984]
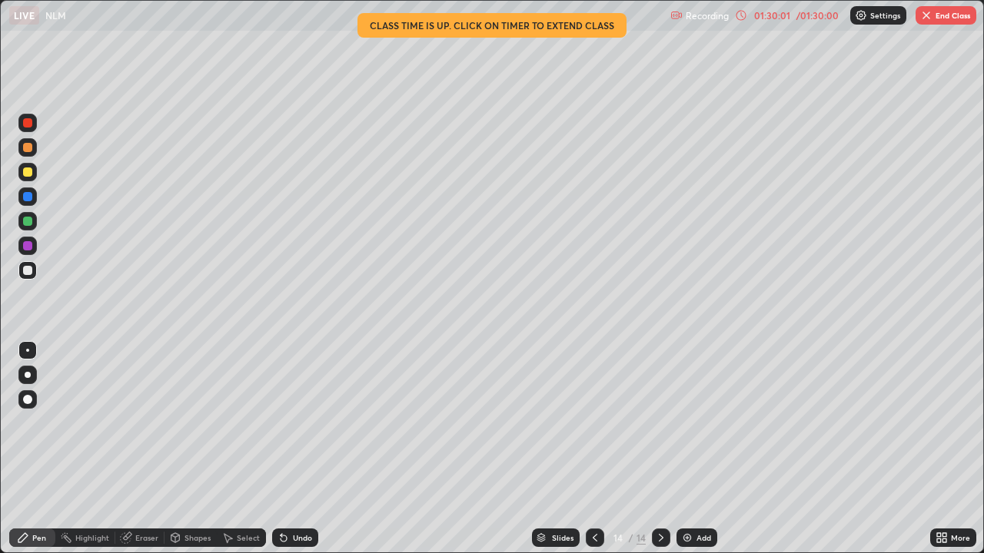
click at [934, 17] on button "End Class" at bounding box center [945, 15] width 61 height 18
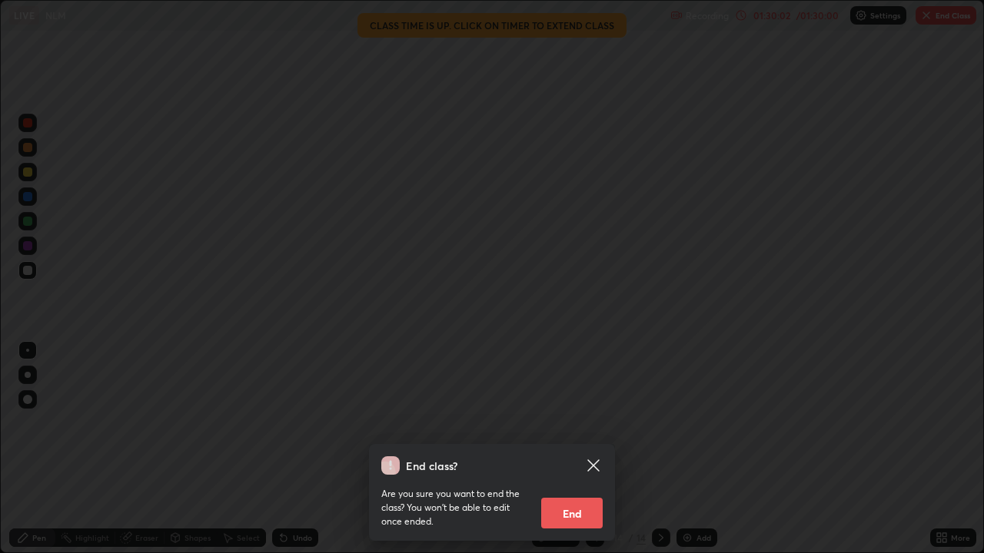
click at [570, 423] on button "End" at bounding box center [571, 513] width 61 height 31
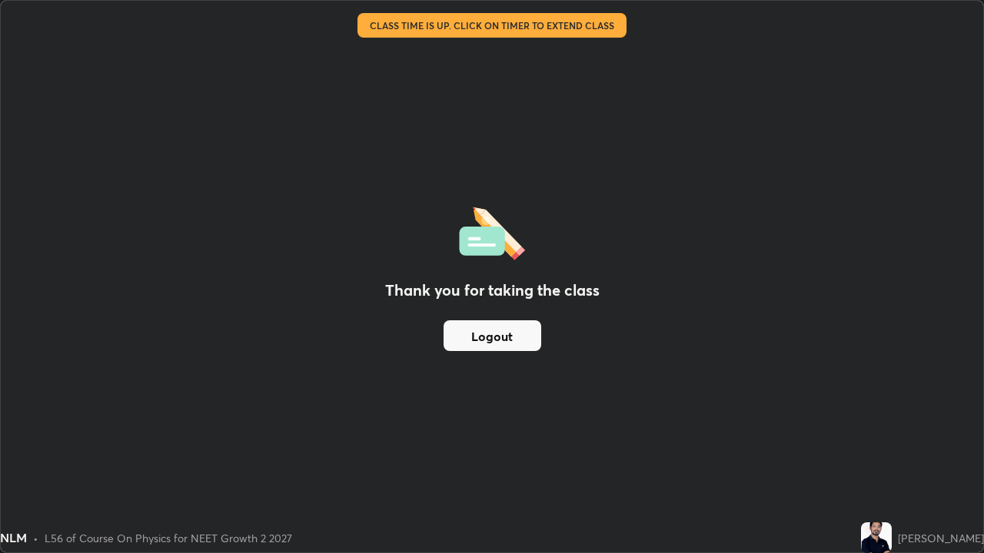
click at [510, 327] on button "Logout" at bounding box center [492, 335] width 98 height 31
click at [496, 330] on button "Logout" at bounding box center [492, 335] width 98 height 31
click at [499, 333] on button "Logout" at bounding box center [492, 335] width 98 height 31
click at [503, 335] on button "Logout" at bounding box center [492, 335] width 98 height 31
